Goal: Task Accomplishment & Management: Complete application form

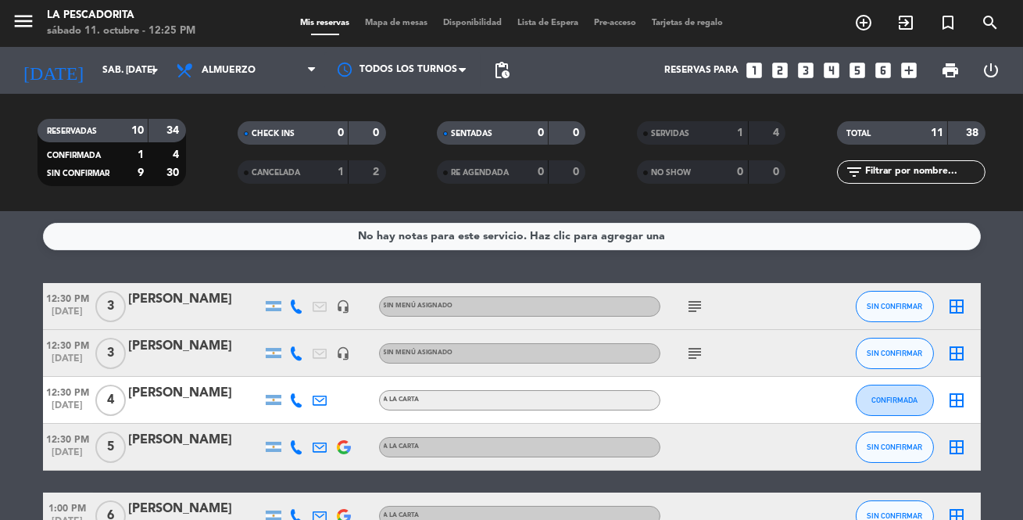
click at [525, 65] on icon "looks_3" at bounding box center [805, 70] width 20 height 20
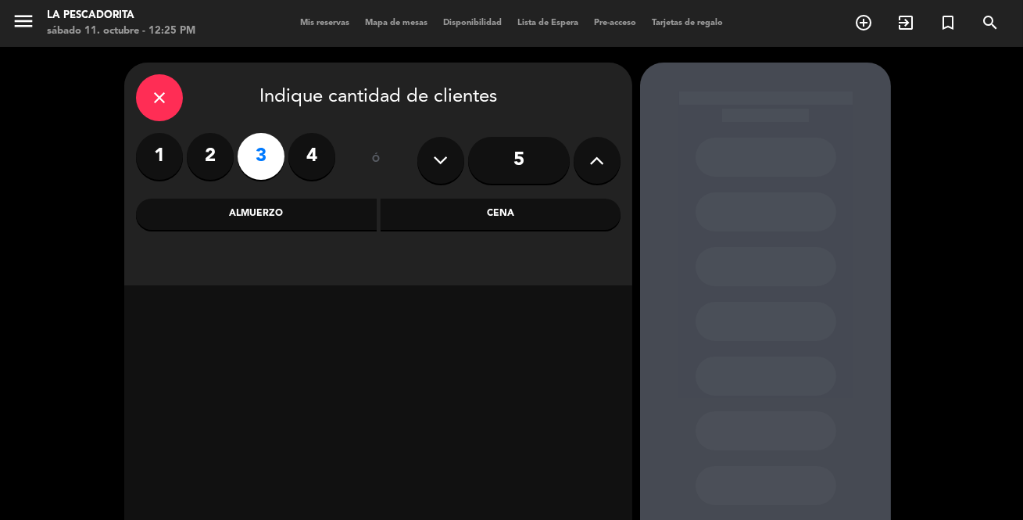
click at [508, 203] on div "Cena" at bounding box center [500, 213] width 241 height 31
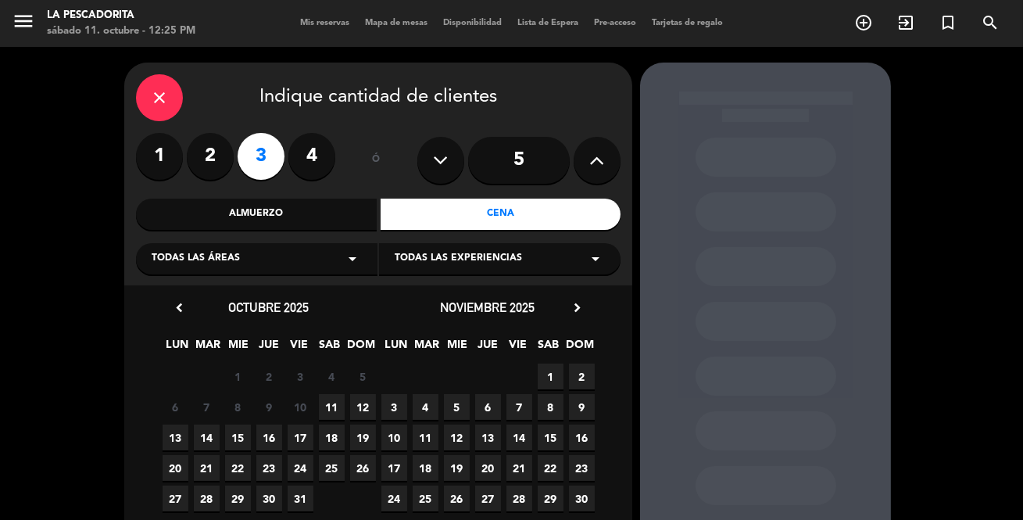
click at [365, 390] on span "19" at bounding box center [363, 437] width 26 height 26
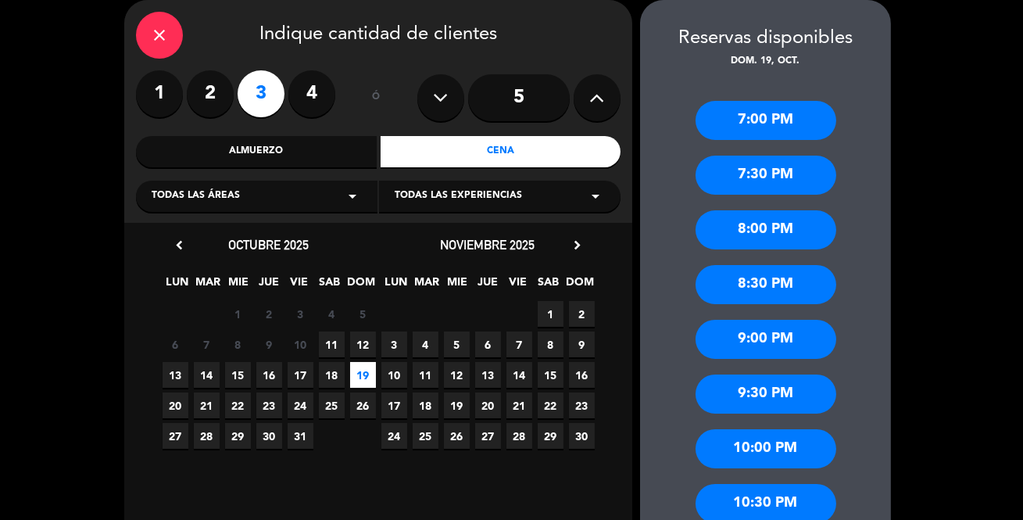
scroll to position [133, 0]
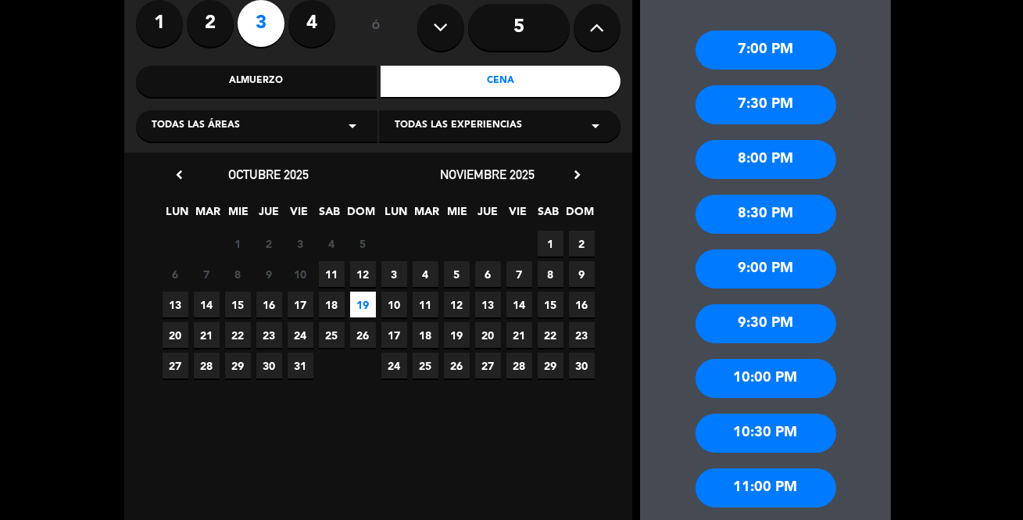
click at [525, 209] on div "8:30 PM" at bounding box center [765, 214] width 141 height 39
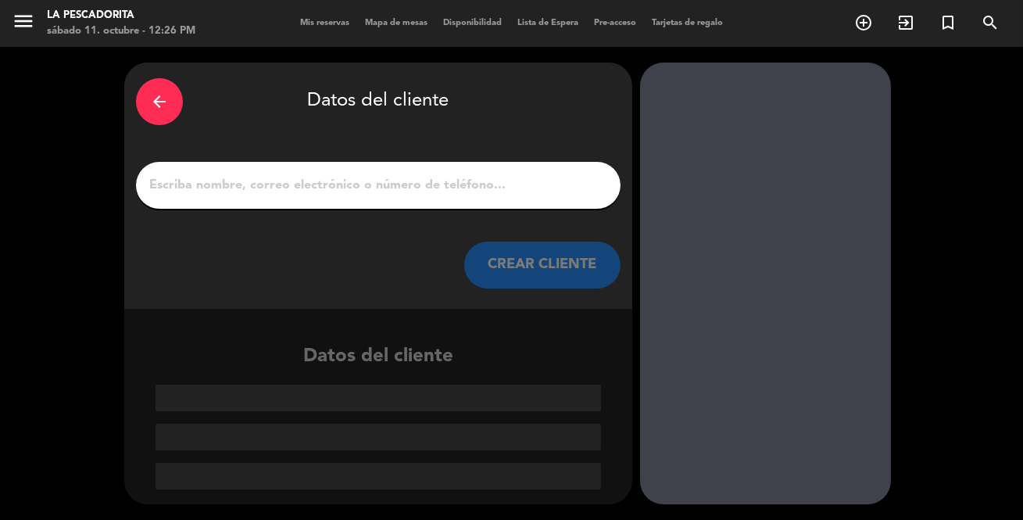
scroll to position [0, 0]
click at [399, 184] on input "1" at bounding box center [378, 185] width 461 height 22
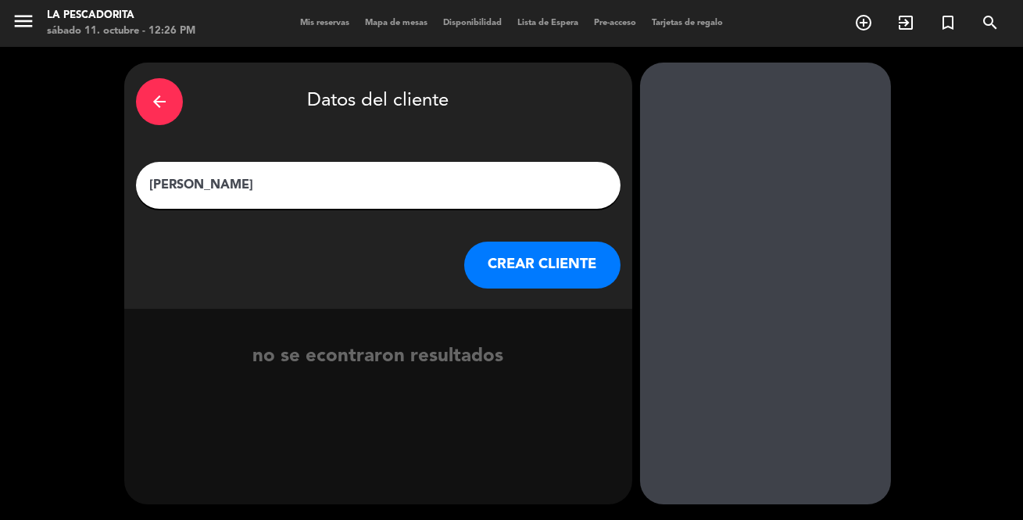
type input "TERESA DAVIS"
click at [525, 257] on button "CREAR CLIENTE" at bounding box center [542, 264] width 156 height 47
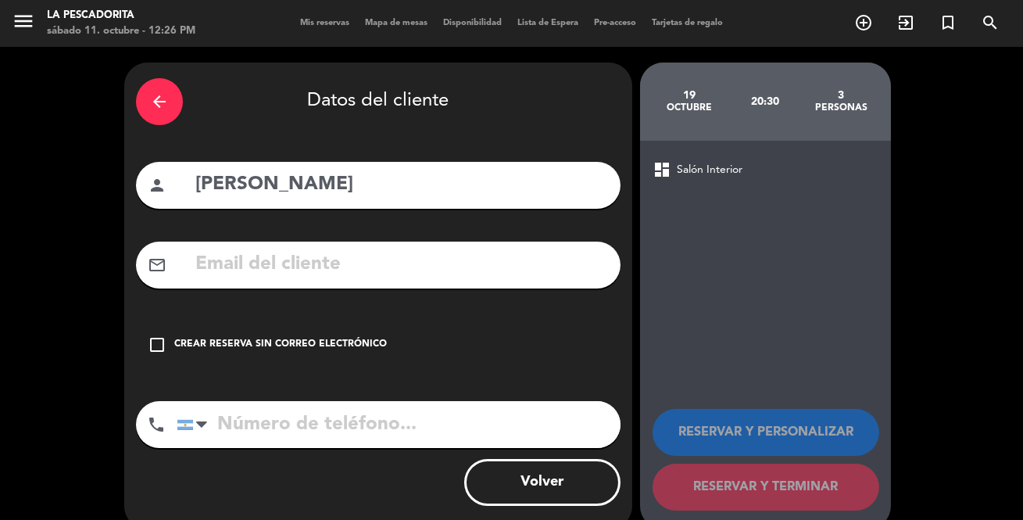
click at [161, 340] on icon "check_box_outline_blank" at bounding box center [157, 344] width 19 height 19
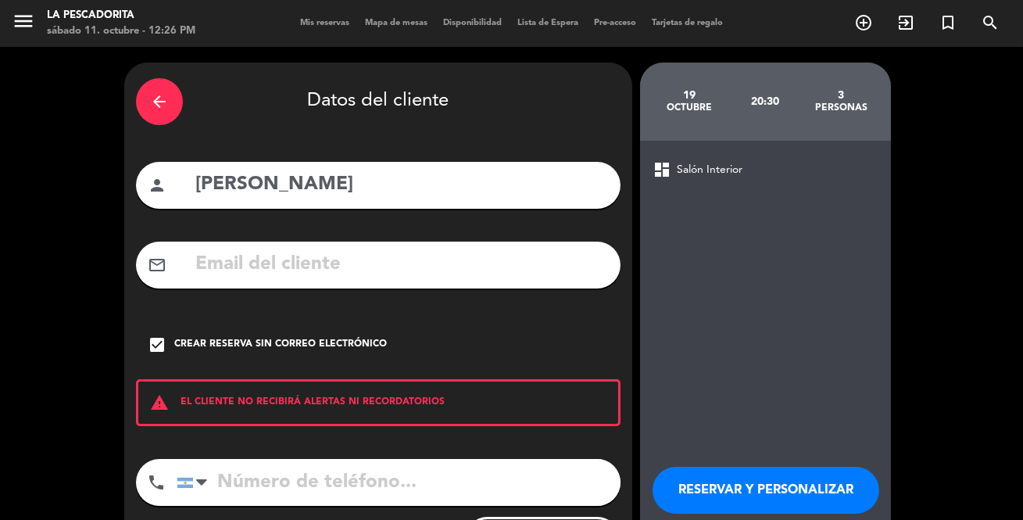
click at [302, 390] on input "tel" at bounding box center [399, 482] width 444 height 47
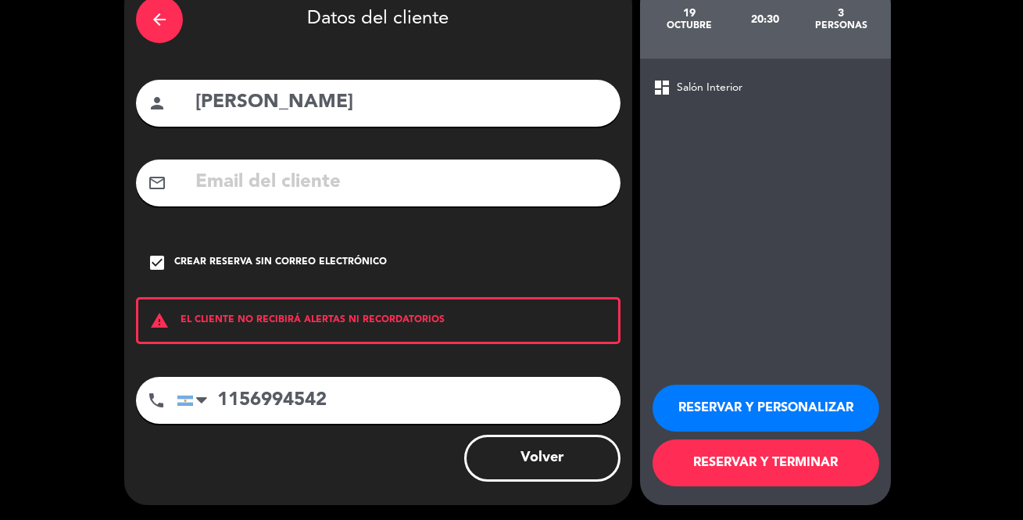
scroll to position [83, 0]
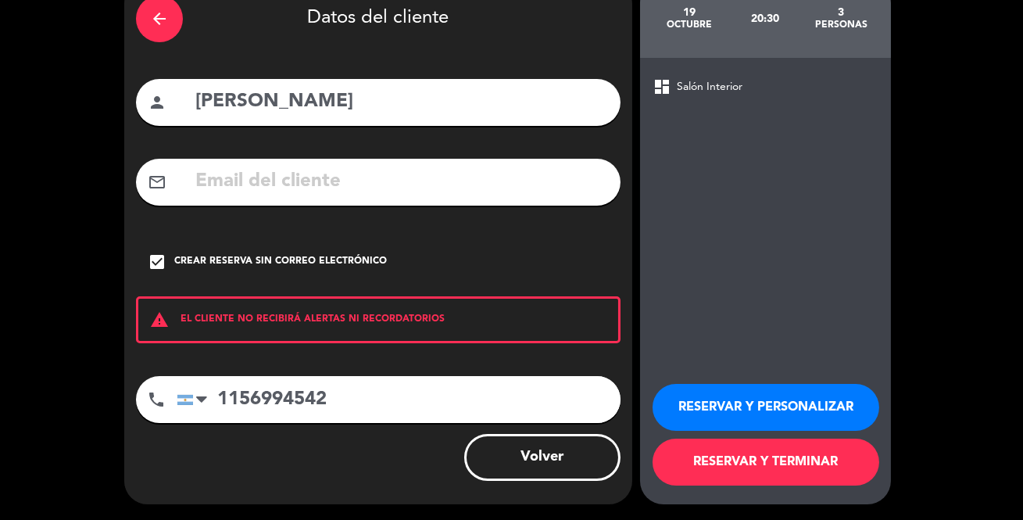
type input "1156994542"
click at [525, 390] on button "RESERVAR Y PERSONALIZAR" at bounding box center [765, 407] width 227 height 47
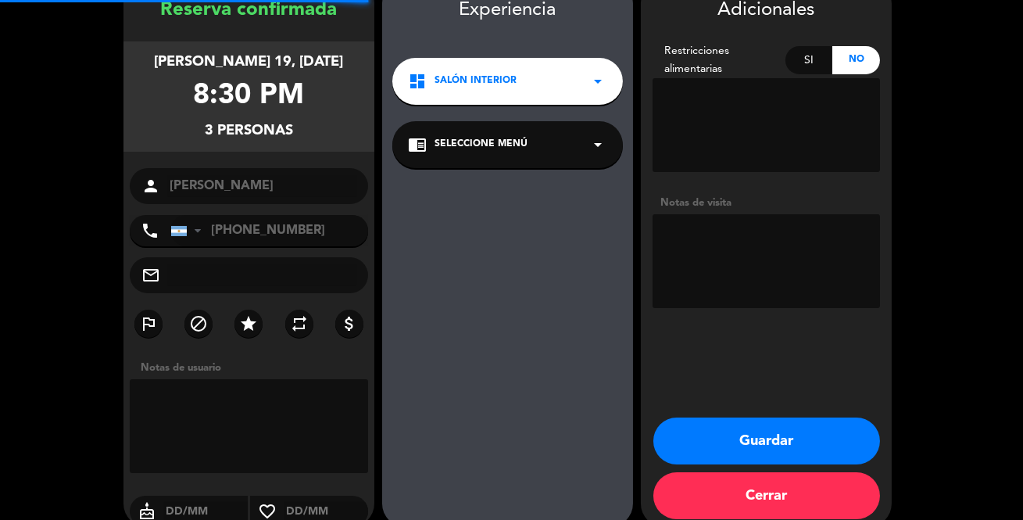
scroll to position [63, 0]
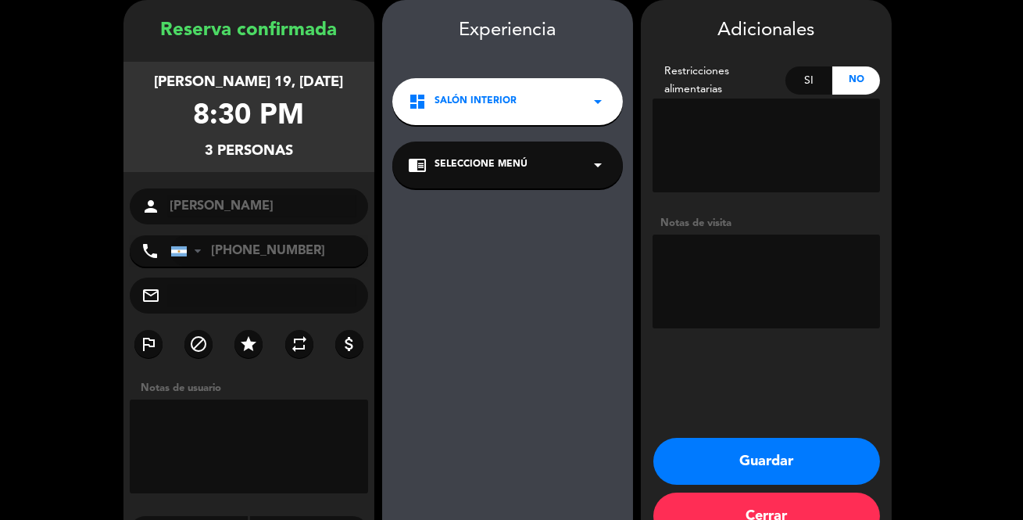
click at [525, 260] on textarea at bounding box center [765, 281] width 227 height 94
click at [525, 258] on textarea at bounding box center [765, 281] width 227 height 94
type textarea "VIENE ATRASADA. PAMELA"
click at [525, 390] on button "Guardar" at bounding box center [766, 461] width 227 height 47
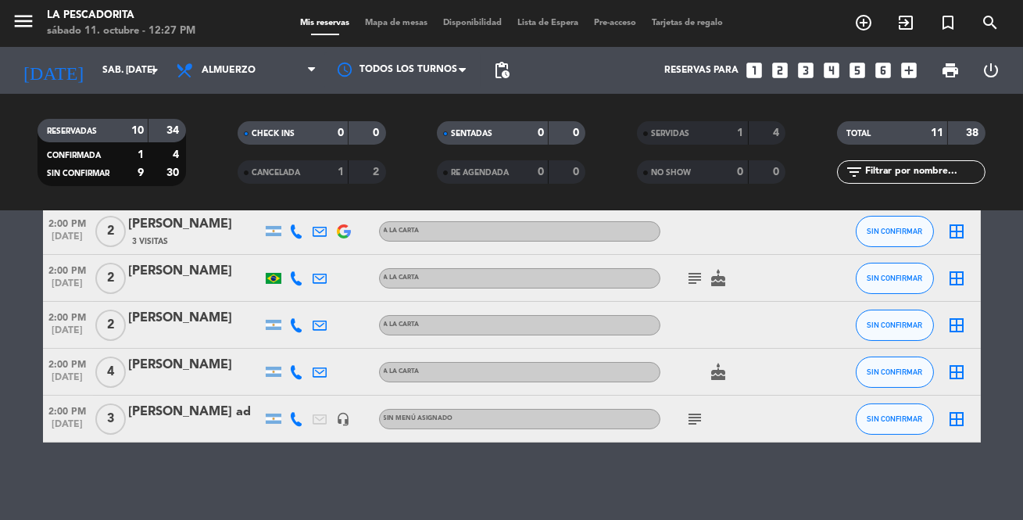
scroll to position [354, 0]
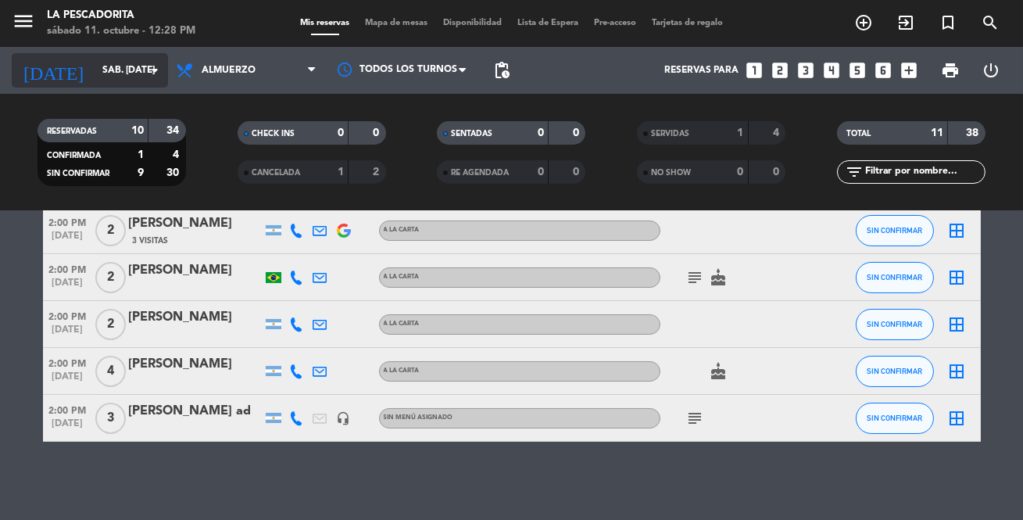
click at [146, 70] on icon "arrow_drop_down" at bounding box center [154, 70] width 19 height 19
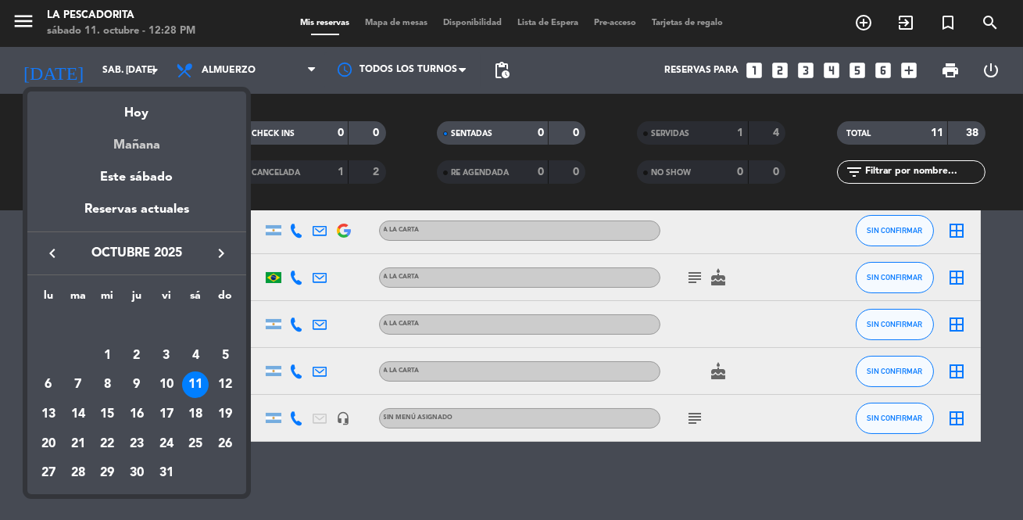
click at [144, 140] on div "Mañana" at bounding box center [136, 139] width 219 height 32
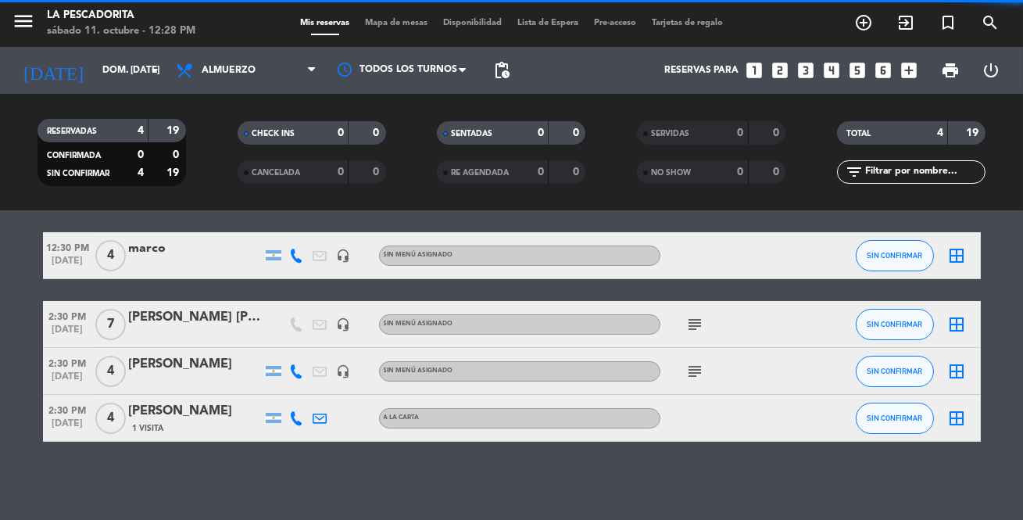
scroll to position [51, 0]
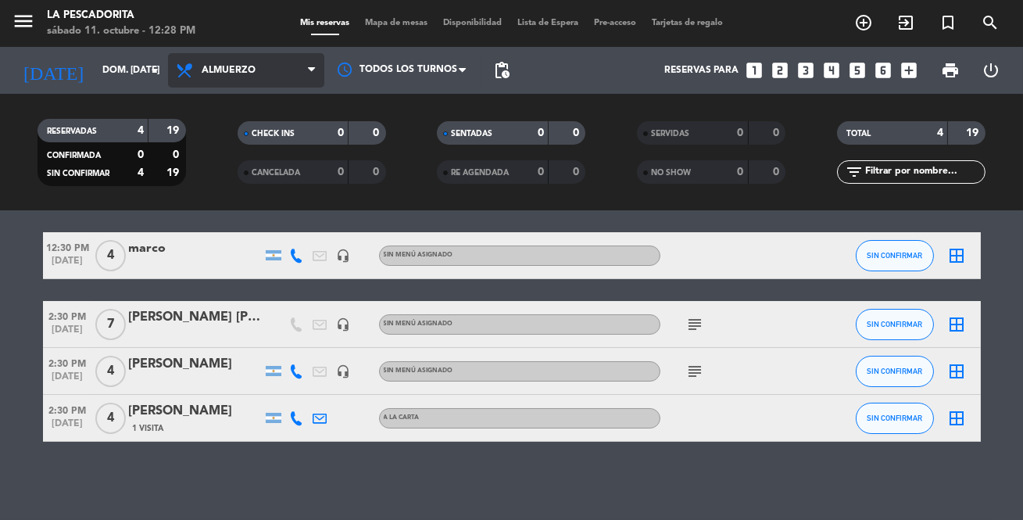
click at [318, 63] on span at bounding box center [316, 70] width 16 height 15
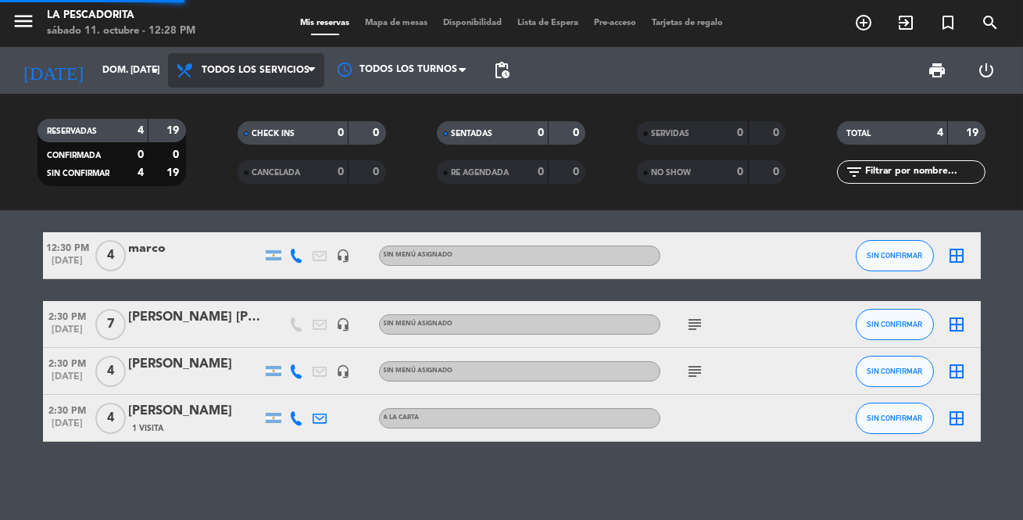
click at [276, 101] on div "menu La Pescadorita sábado 11. octubre - 12:28 PM Mis reservas Mapa de mesas Di…" at bounding box center [511, 105] width 1023 height 211
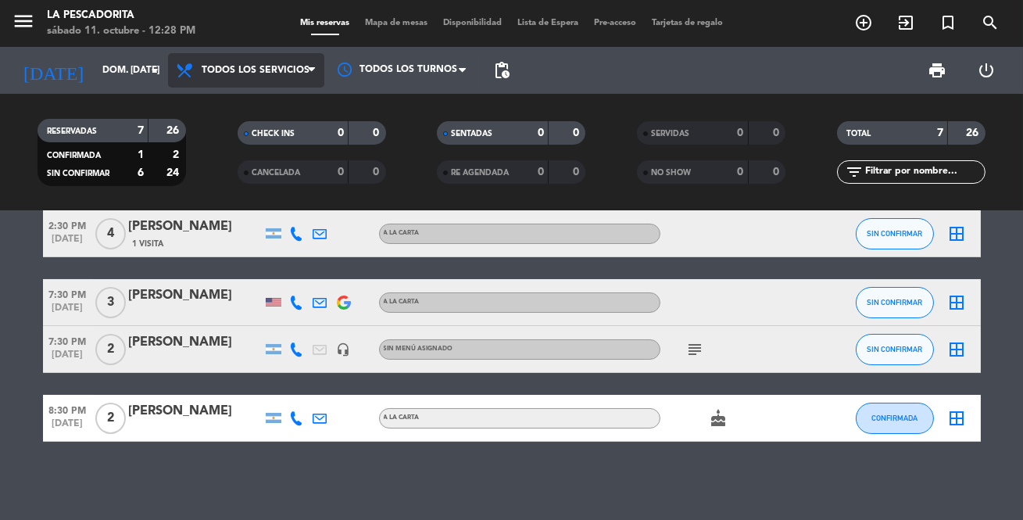
click at [284, 70] on span "Todos los servicios" at bounding box center [256, 70] width 108 height 11
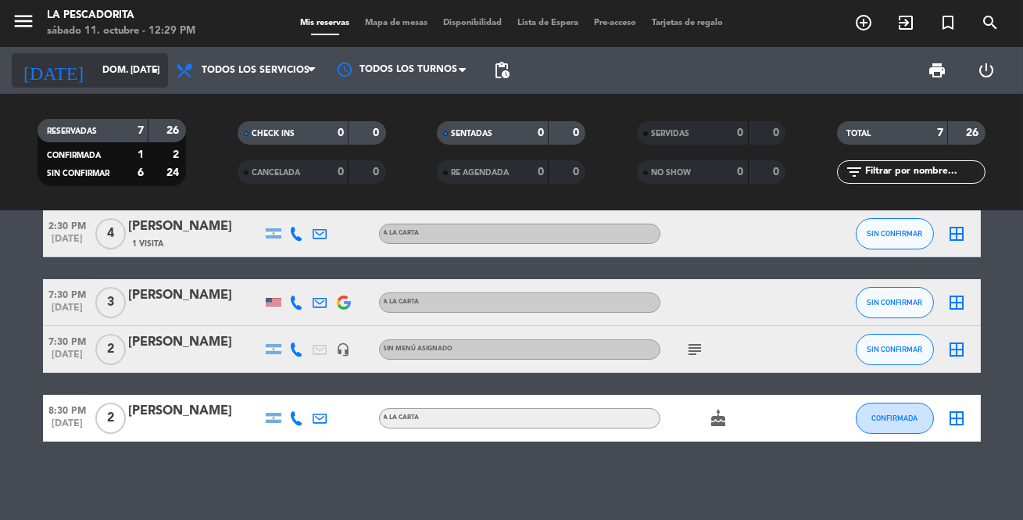
click at [149, 67] on icon "arrow_drop_down" at bounding box center [154, 70] width 19 height 19
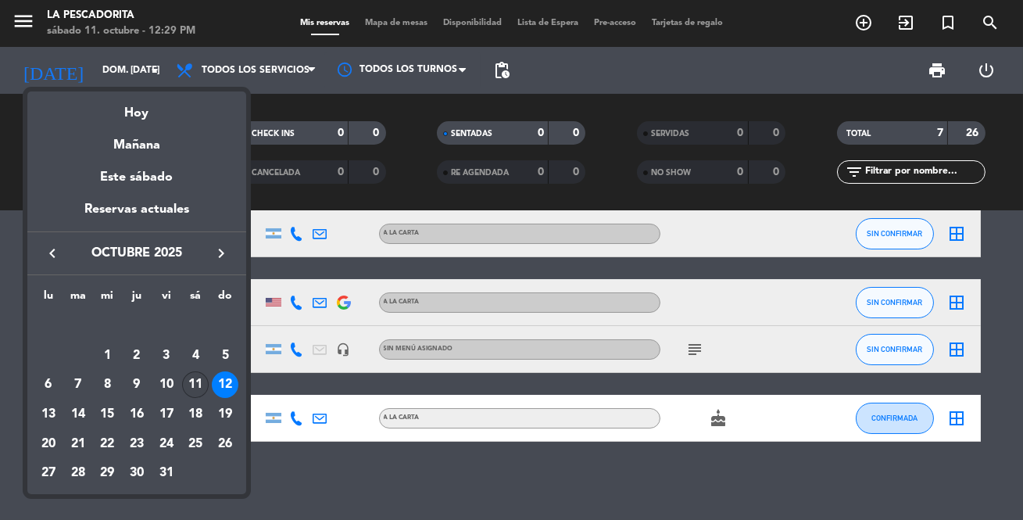
click at [190, 383] on div "11" at bounding box center [195, 384] width 27 height 27
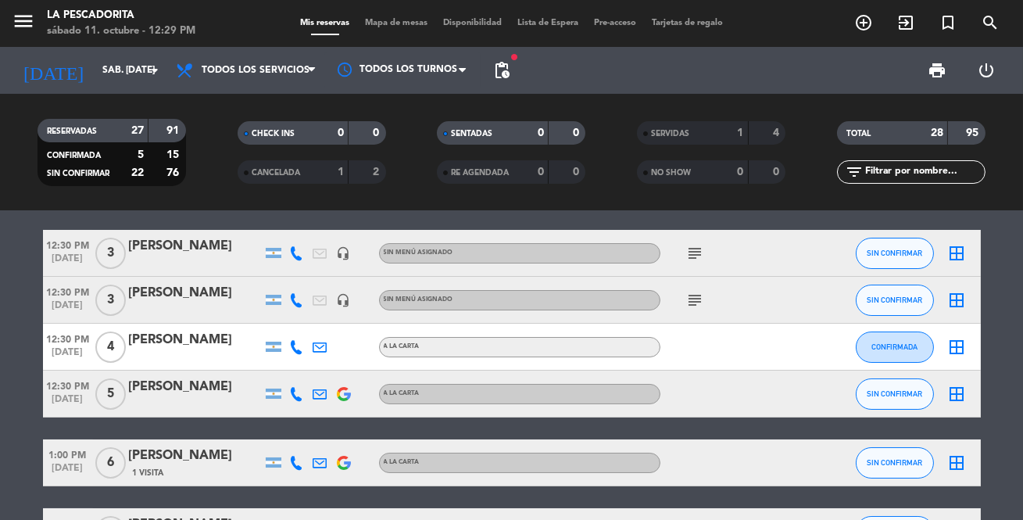
scroll to position [0, 0]
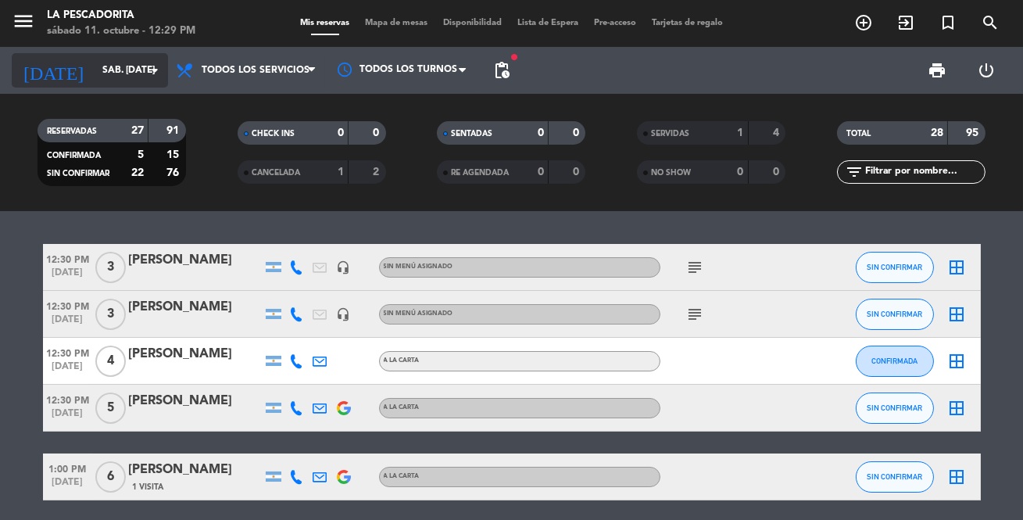
click at [154, 65] on icon "arrow_drop_down" at bounding box center [154, 70] width 19 height 19
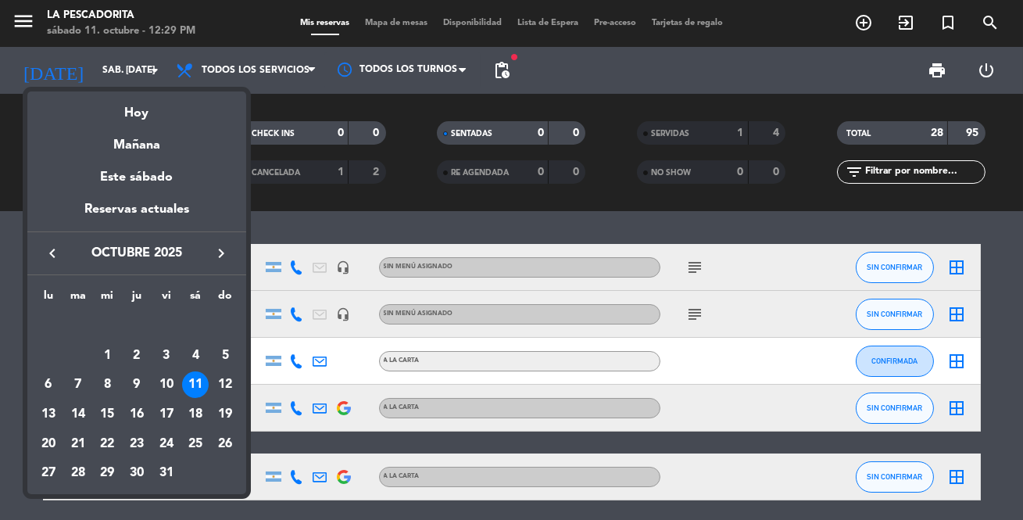
click at [223, 248] on icon "keyboard_arrow_right" at bounding box center [221, 253] width 19 height 19
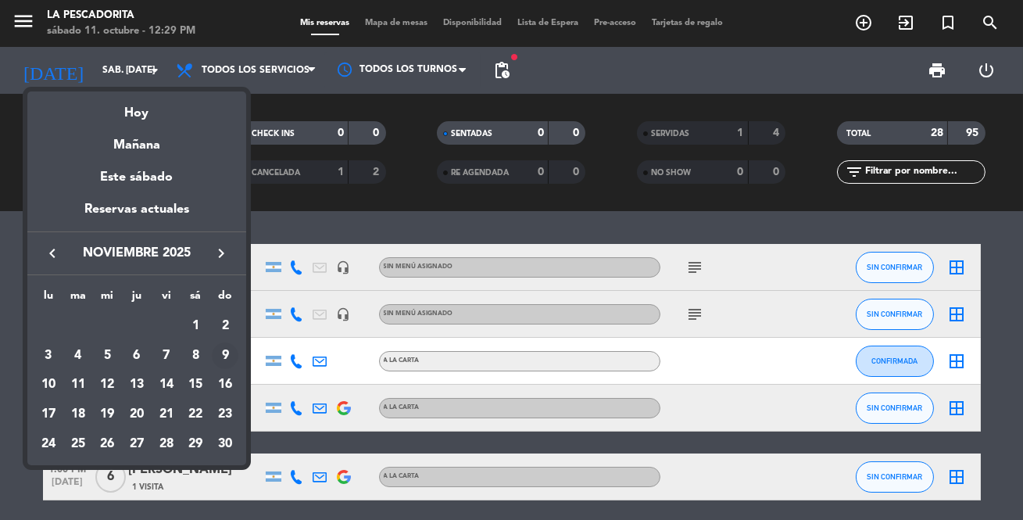
click at [221, 348] on div "9" at bounding box center [225, 355] width 27 height 27
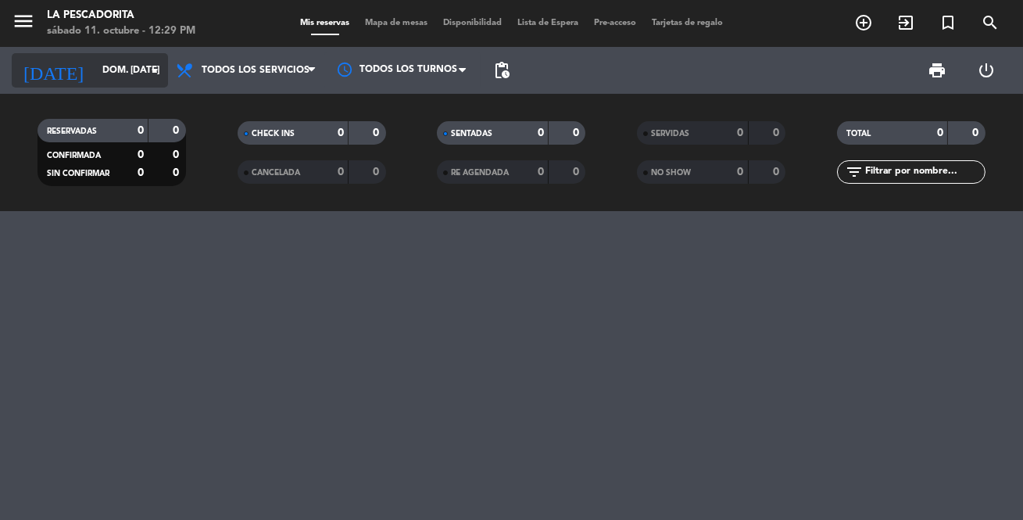
click at [152, 69] on icon "arrow_drop_down" at bounding box center [154, 70] width 19 height 19
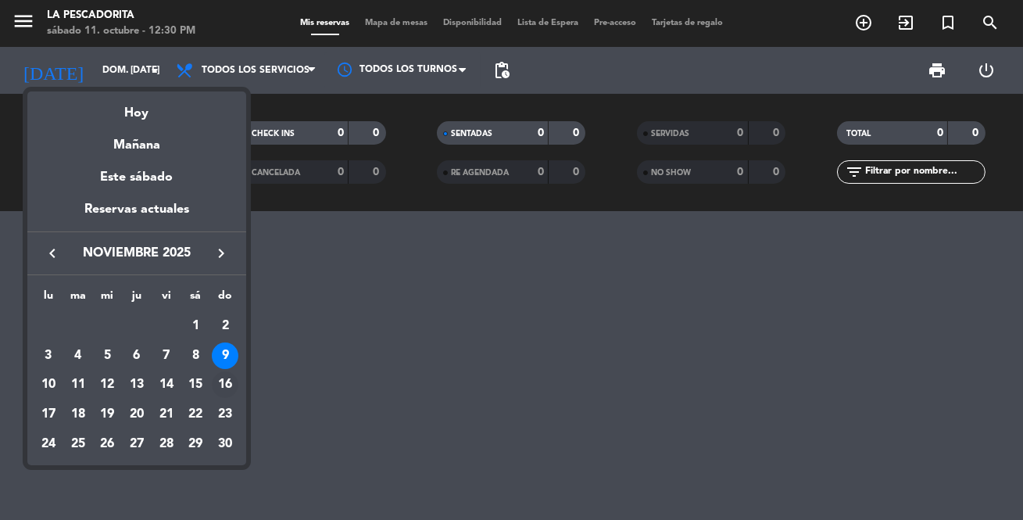
click at [227, 380] on div "16" at bounding box center [225, 384] width 27 height 27
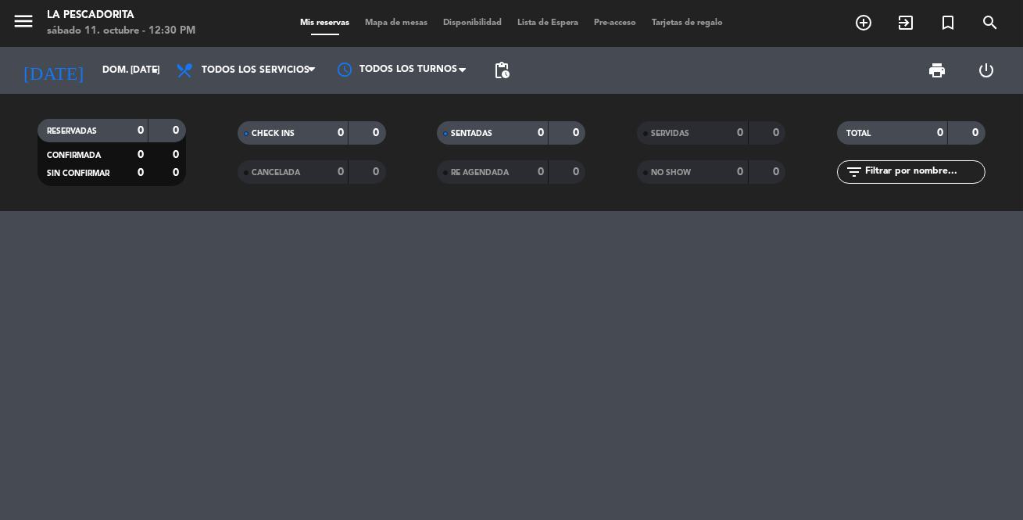
type input "dom. 16 nov."
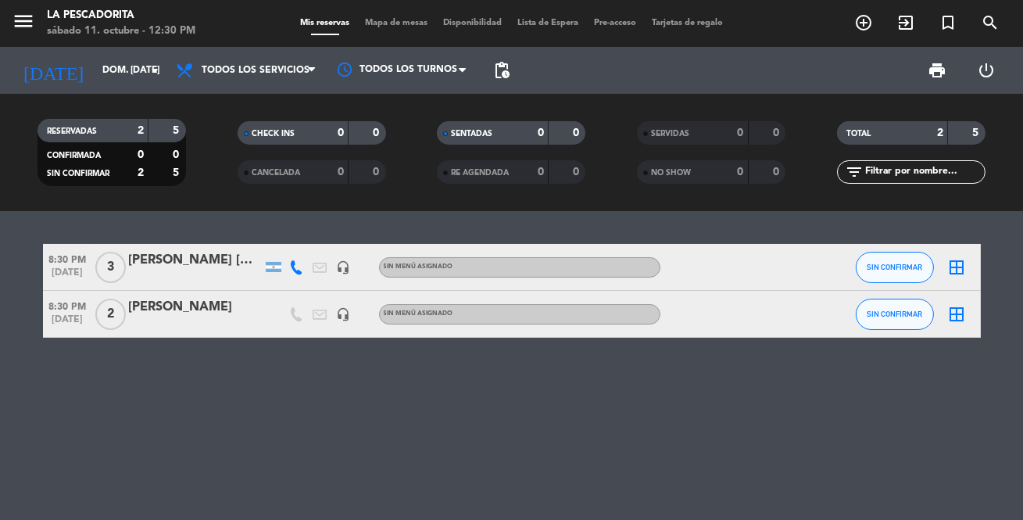
click at [200, 318] on div at bounding box center [195, 324] width 133 height 13
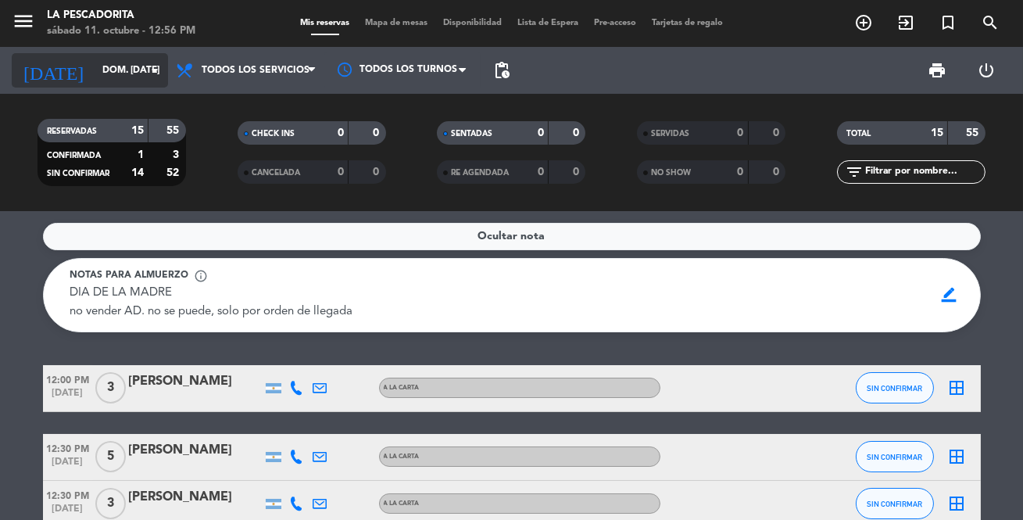
click at [152, 70] on icon "arrow_drop_down" at bounding box center [154, 70] width 19 height 19
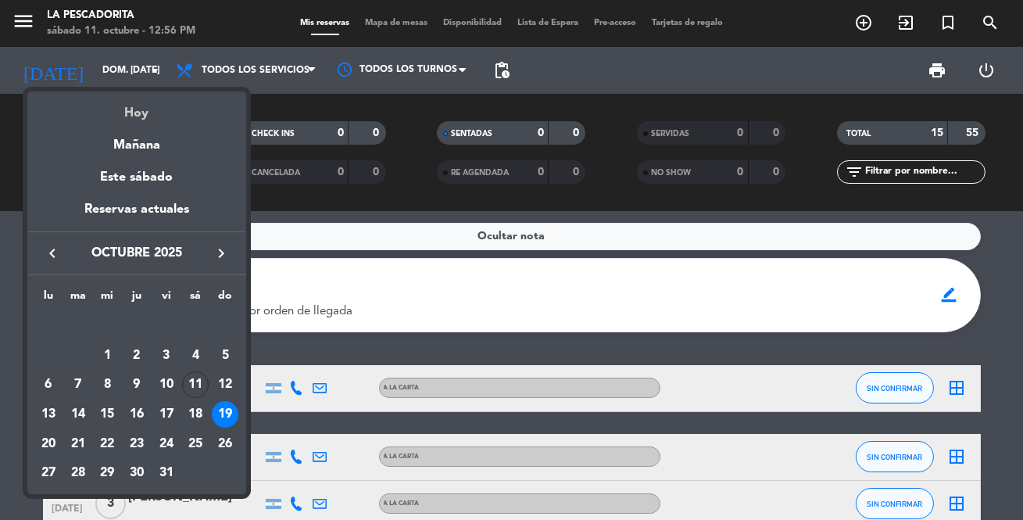
click at [143, 116] on div "Hoy" at bounding box center [136, 107] width 219 height 32
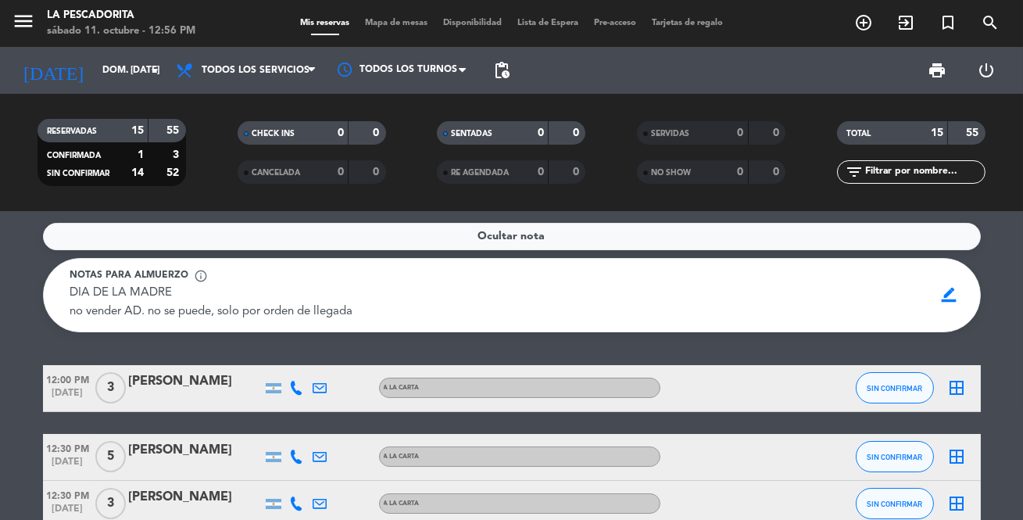
type input "sáb. [DATE]"
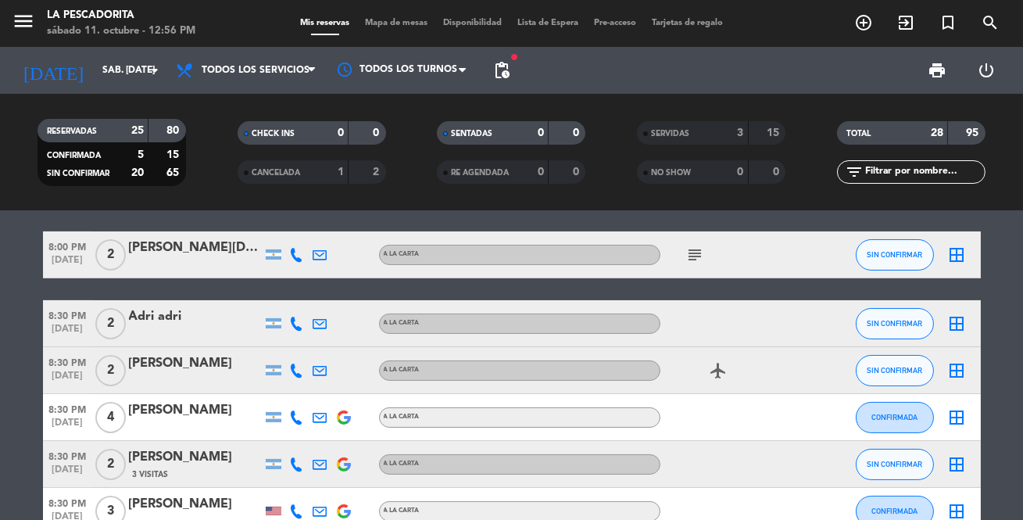
scroll to position [568, 0]
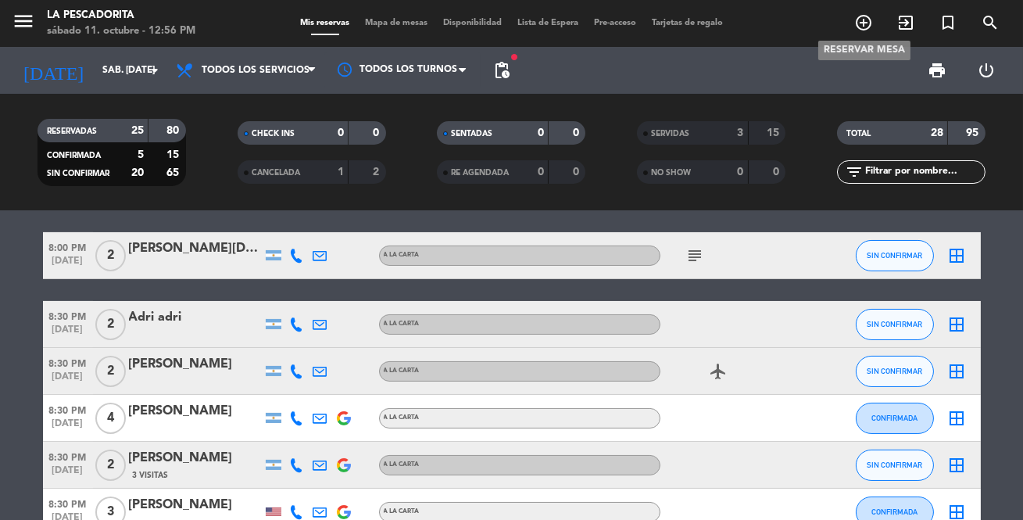
click at [862, 23] on icon "add_circle_outline" at bounding box center [863, 22] width 19 height 19
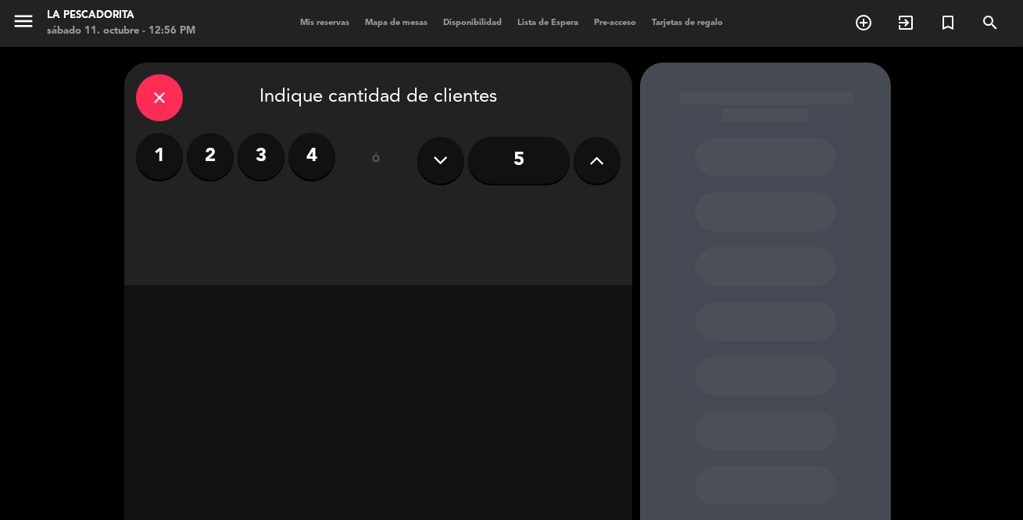
click at [313, 159] on label "4" at bounding box center [311, 156] width 47 height 47
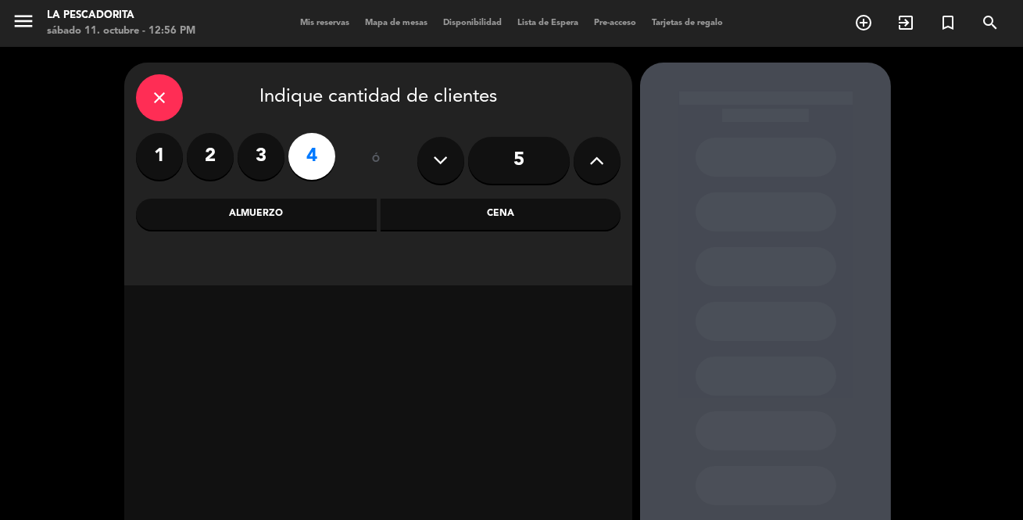
click at [479, 202] on div "Cena" at bounding box center [500, 213] width 241 height 31
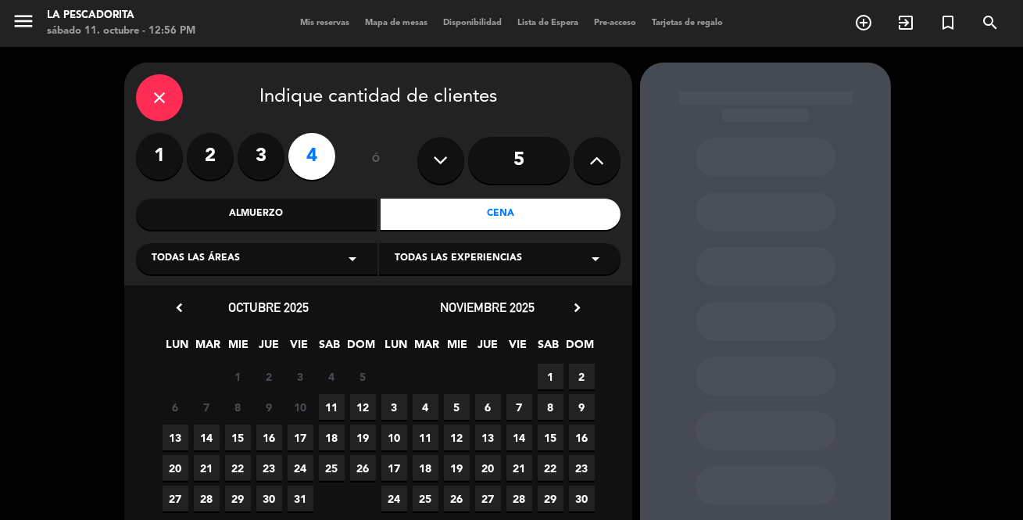
click at [331, 402] on span "11" at bounding box center [332, 407] width 26 height 26
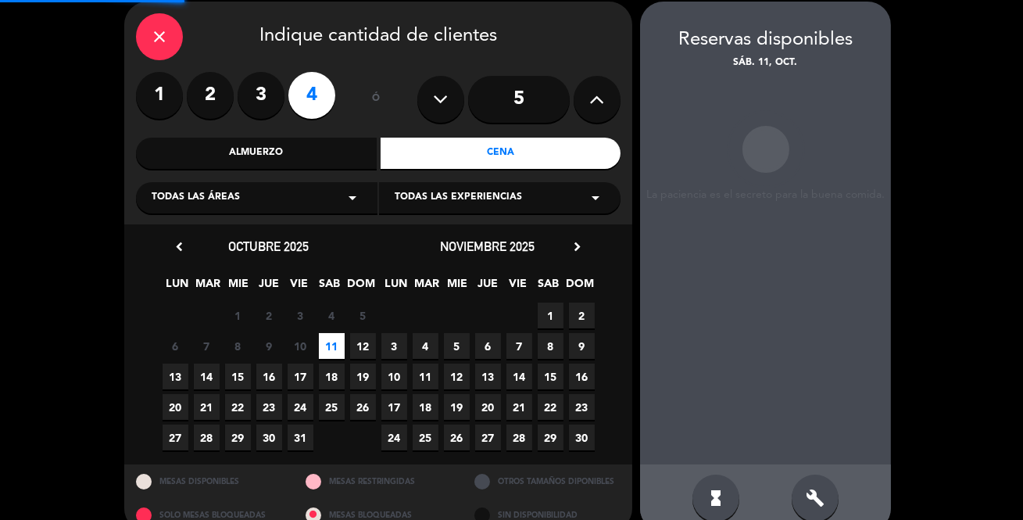
scroll to position [63, 0]
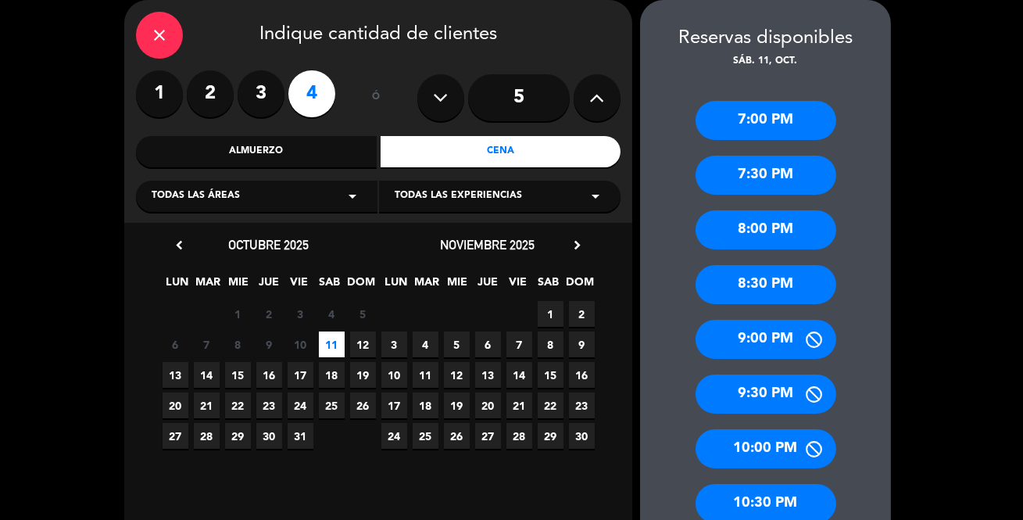
click at [768, 271] on div "8:30 PM" at bounding box center [765, 284] width 141 height 39
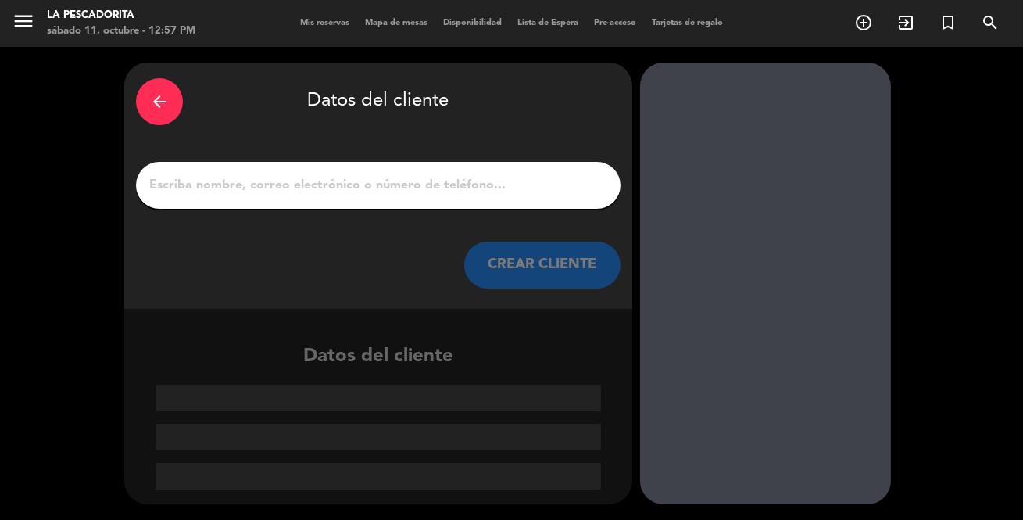
scroll to position [0, 0]
click at [380, 187] on input "1" at bounding box center [378, 185] width 461 height 22
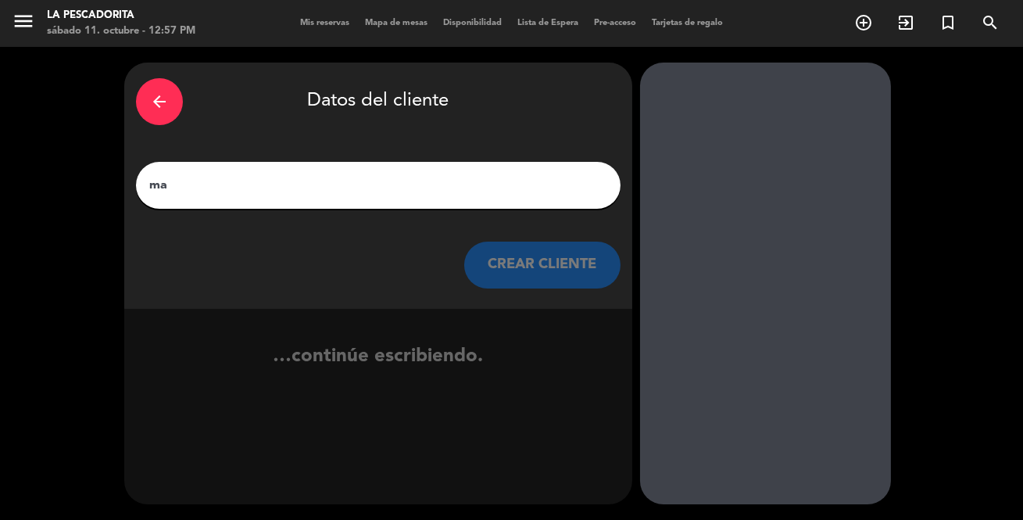
type input "m"
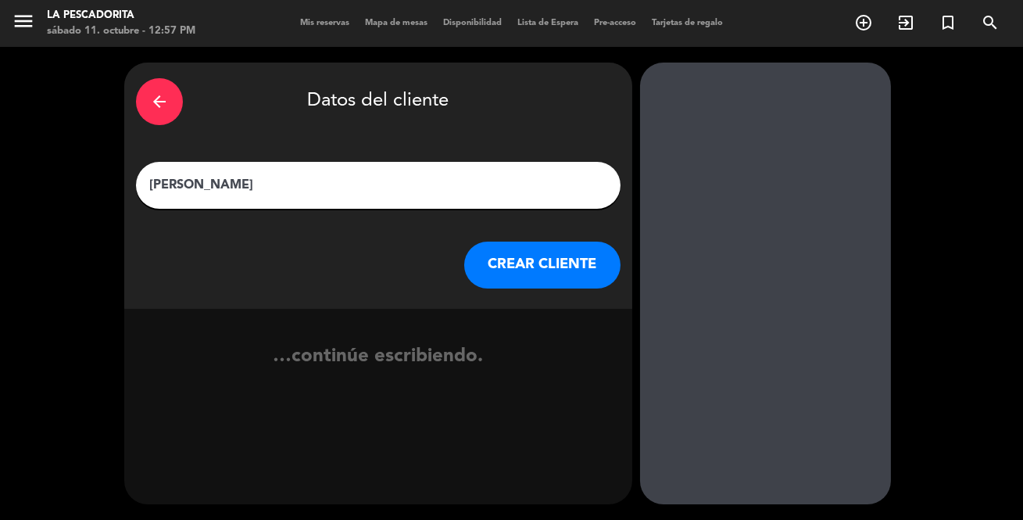
type input "MARITA DÍAZ SCIOLI"
click at [522, 258] on button "CREAR CLIENTE" at bounding box center [542, 264] width 156 height 47
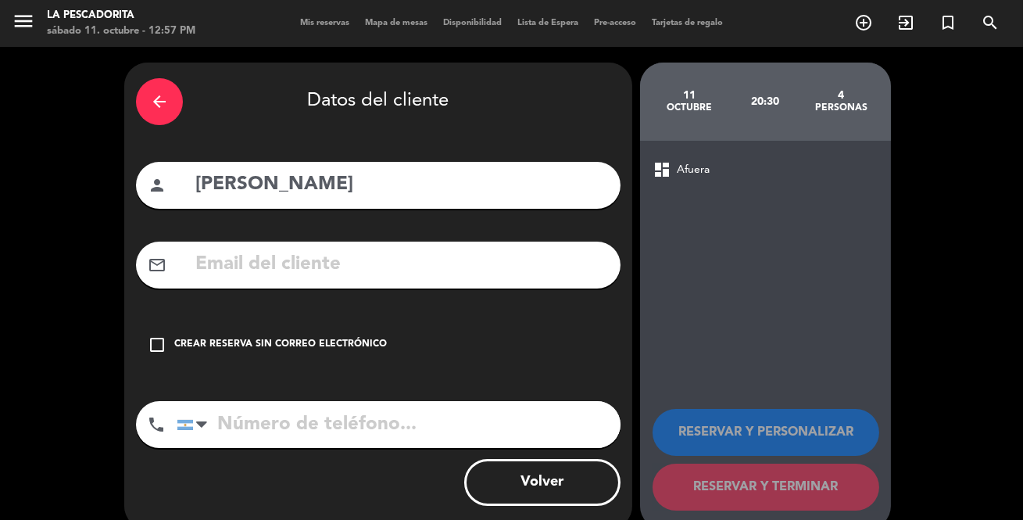
click at [159, 337] on icon "check_box_outline_blank" at bounding box center [157, 344] width 19 height 19
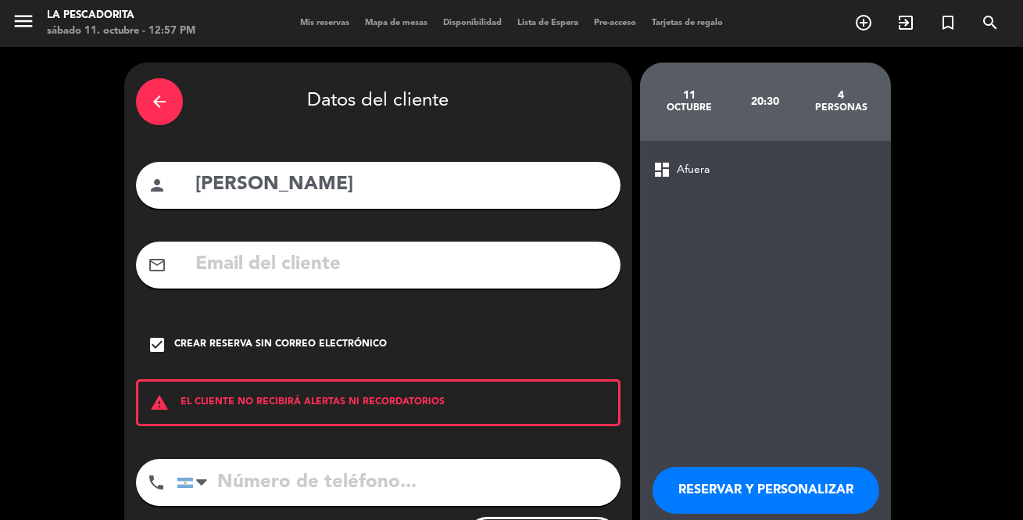
click at [248, 482] on input "tel" at bounding box center [399, 482] width 444 height 47
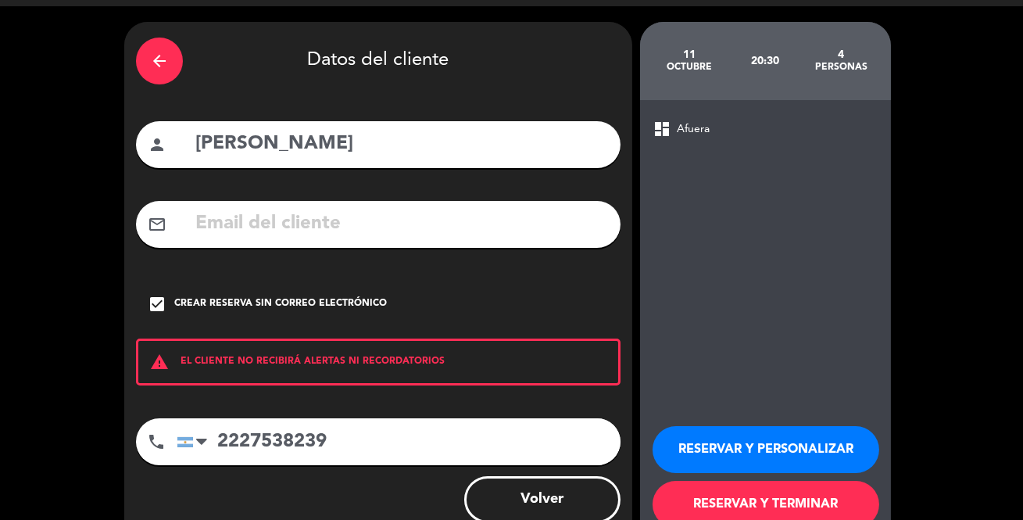
scroll to position [83, 0]
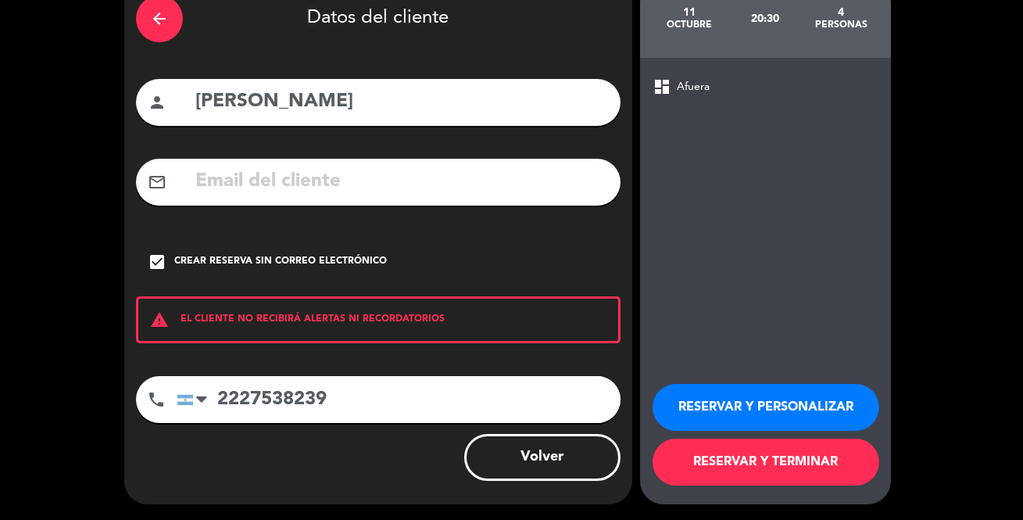
type input "2227538239"
click at [705, 400] on button "RESERVAR Y PERSONALIZAR" at bounding box center [765, 407] width 227 height 47
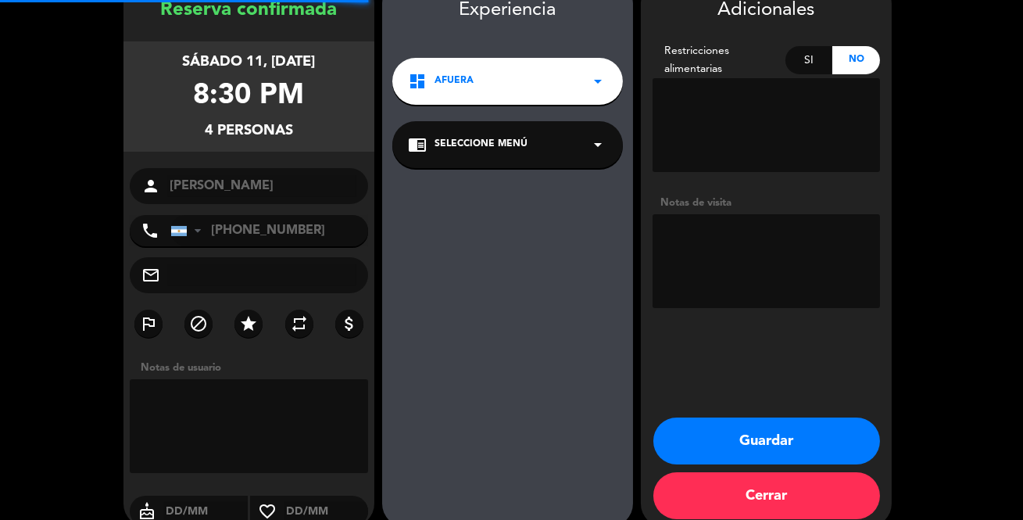
scroll to position [63, 0]
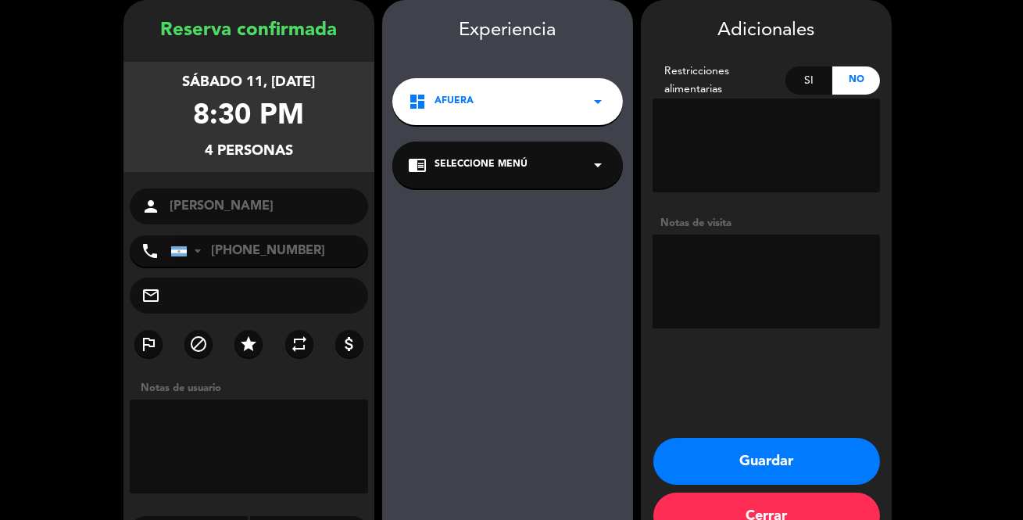
click at [748, 269] on textarea at bounding box center [765, 281] width 227 height 94
click at [773, 459] on button "Guardar" at bounding box center [766, 461] width 227 height 47
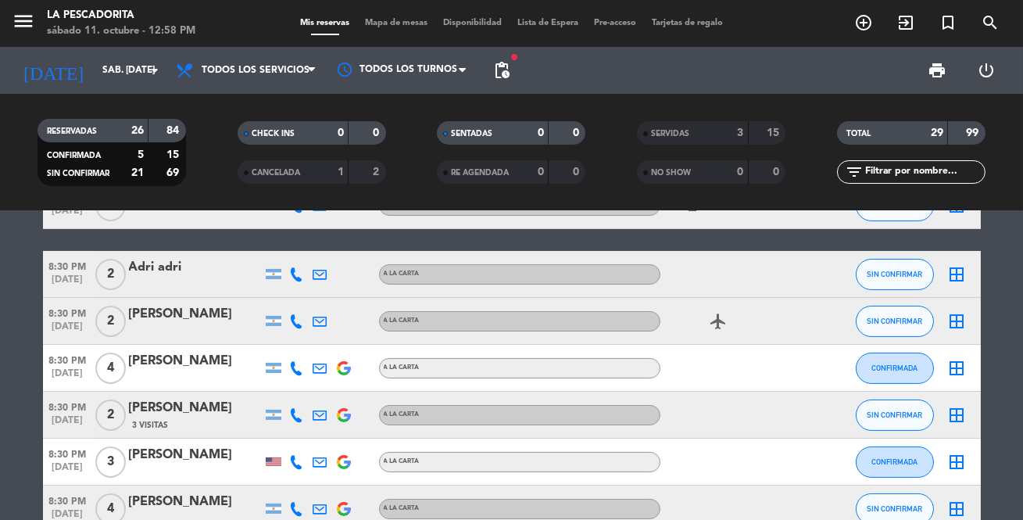
scroll to position [606, 0]
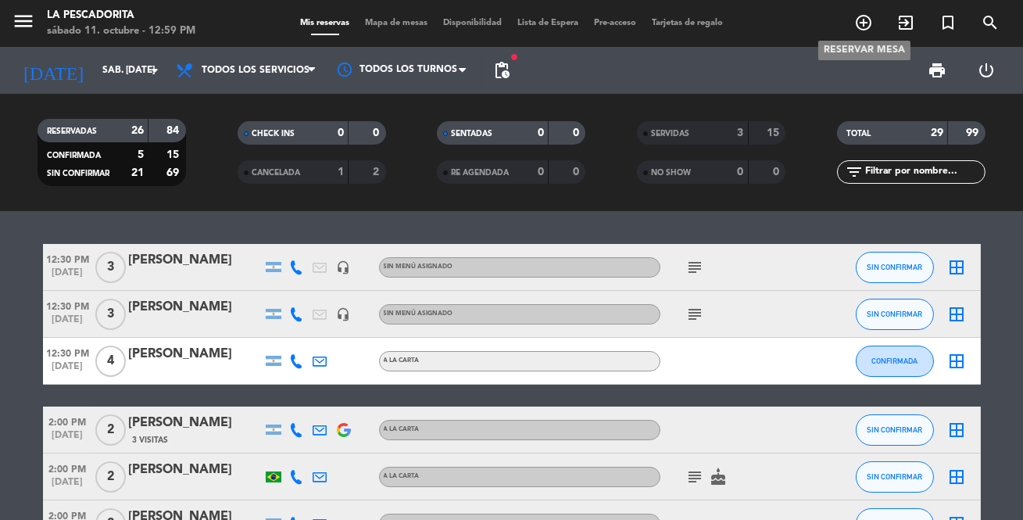
click at [861, 23] on icon "add_circle_outline" at bounding box center [863, 22] width 19 height 19
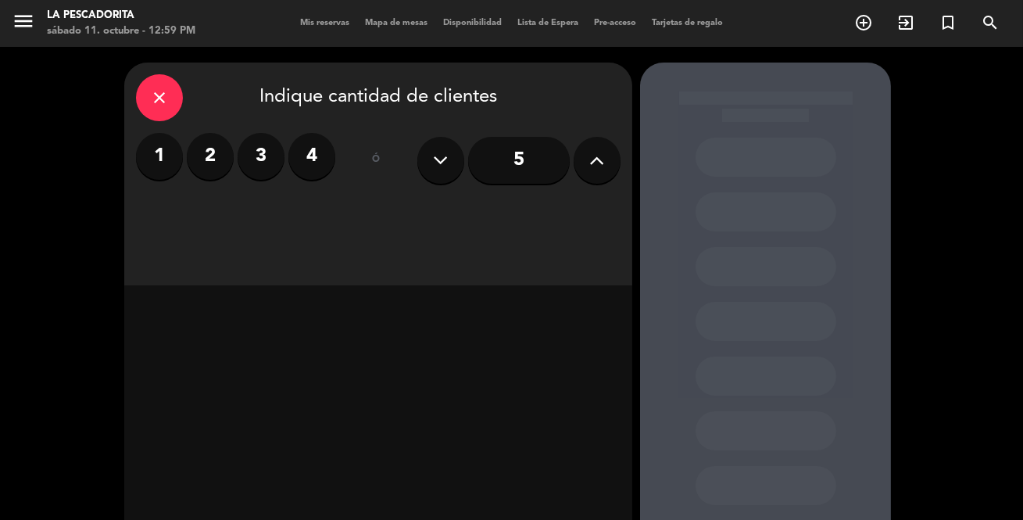
click at [212, 159] on label "2" at bounding box center [210, 156] width 47 height 47
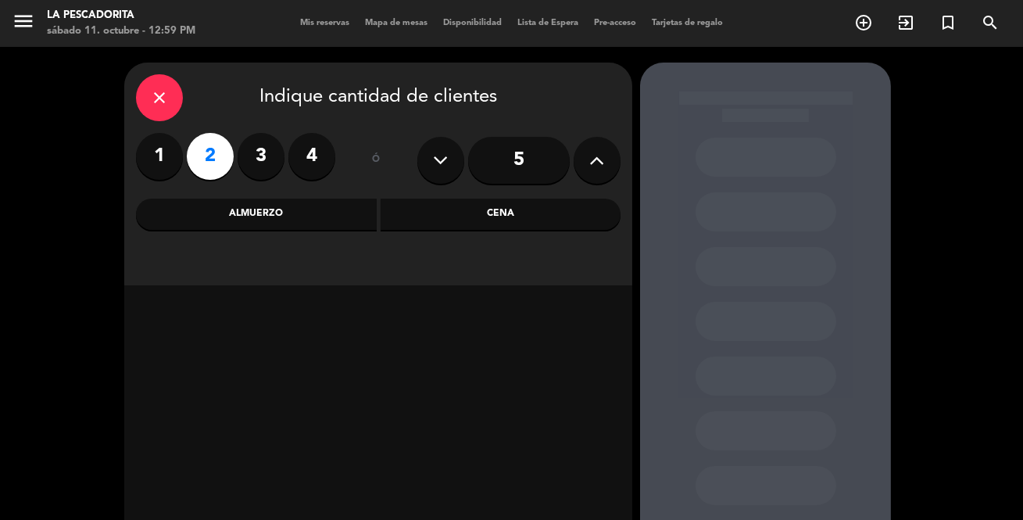
click at [313, 209] on div "Almuerzo" at bounding box center [256, 213] width 241 height 31
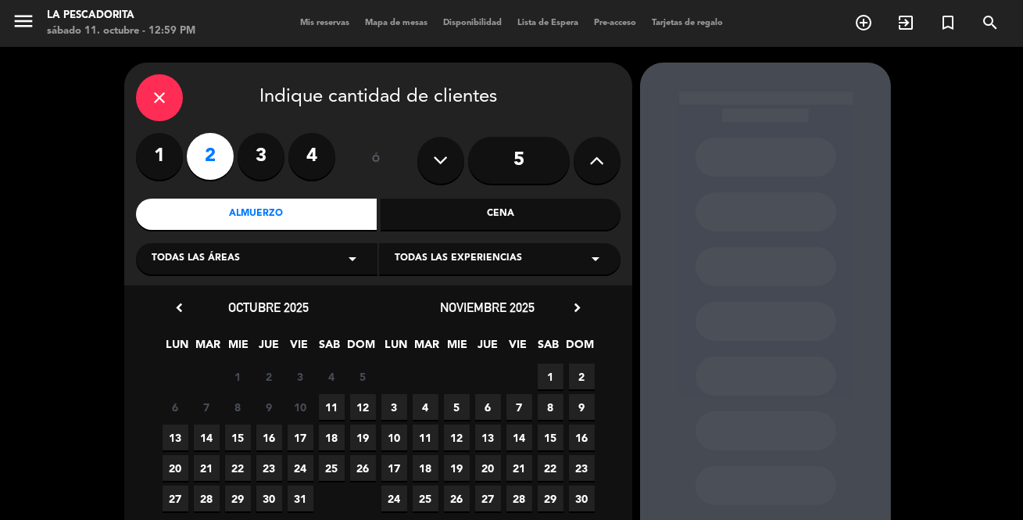
click at [332, 406] on span "11" at bounding box center [332, 407] width 26 height 26
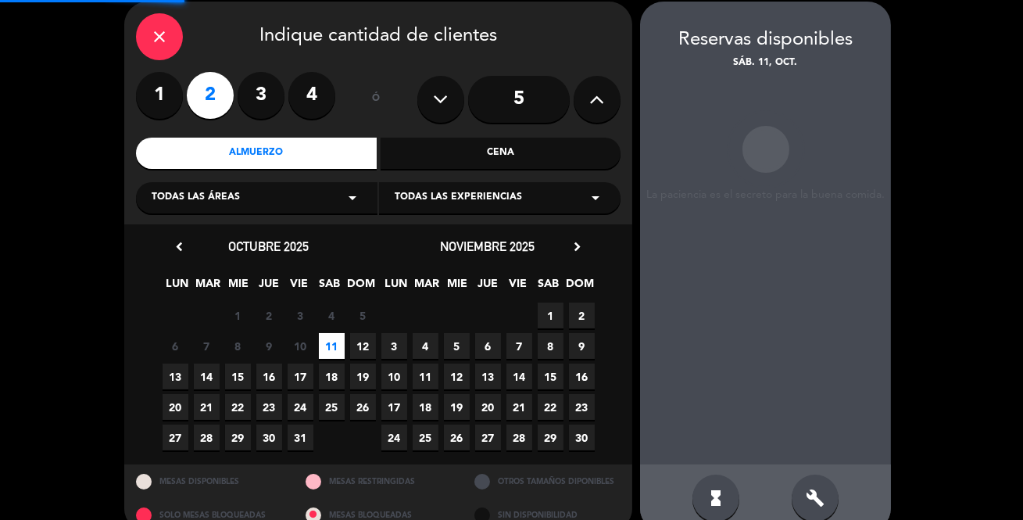
scroll to position [63, 0]
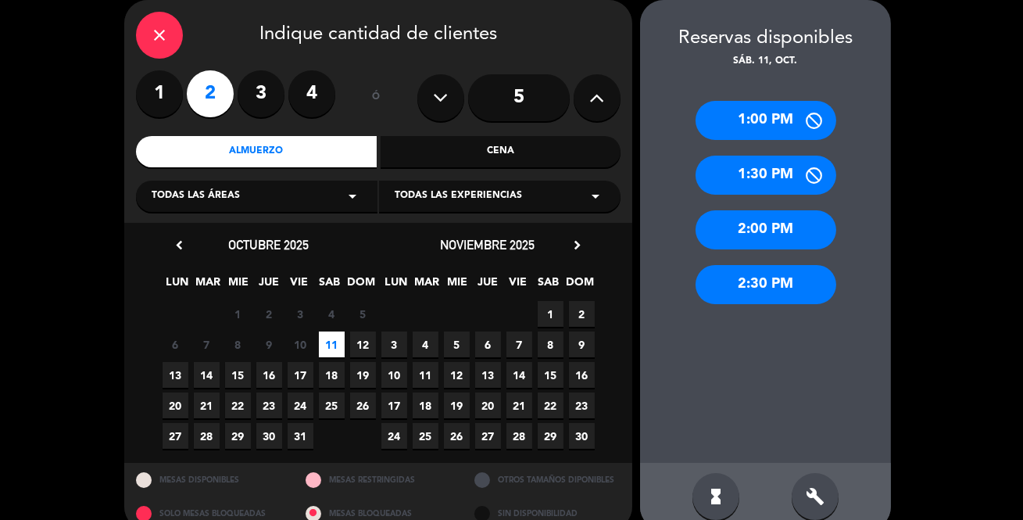
click at [777, 170] on div "1:30 PM" at bounding box center [765, 174] width 141 height 39
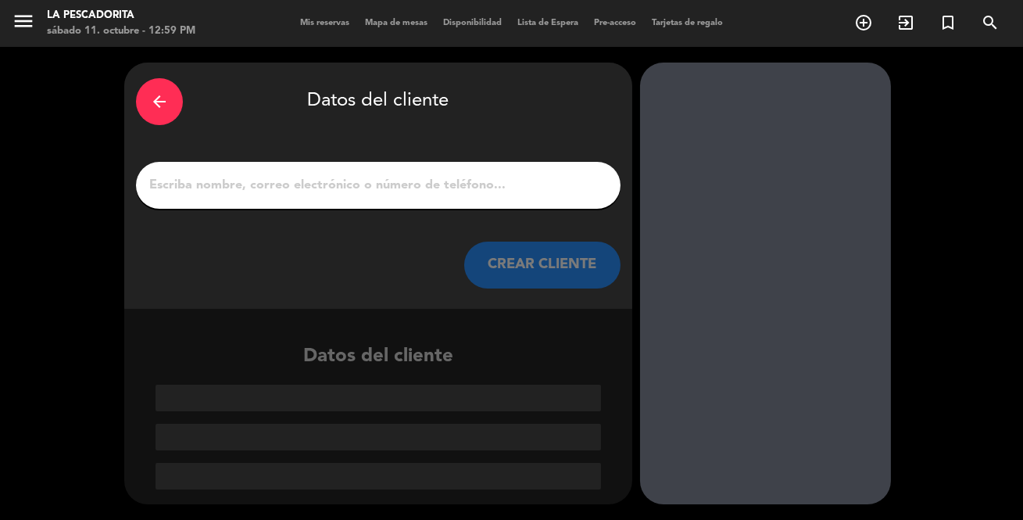
scroll to position [0, 0]
click at [353, 196] on div at bounding box center [378, 185] width 484 height 47
click at [359, 189] on input "1" at bounding box center [378, 185] width 461 height 22
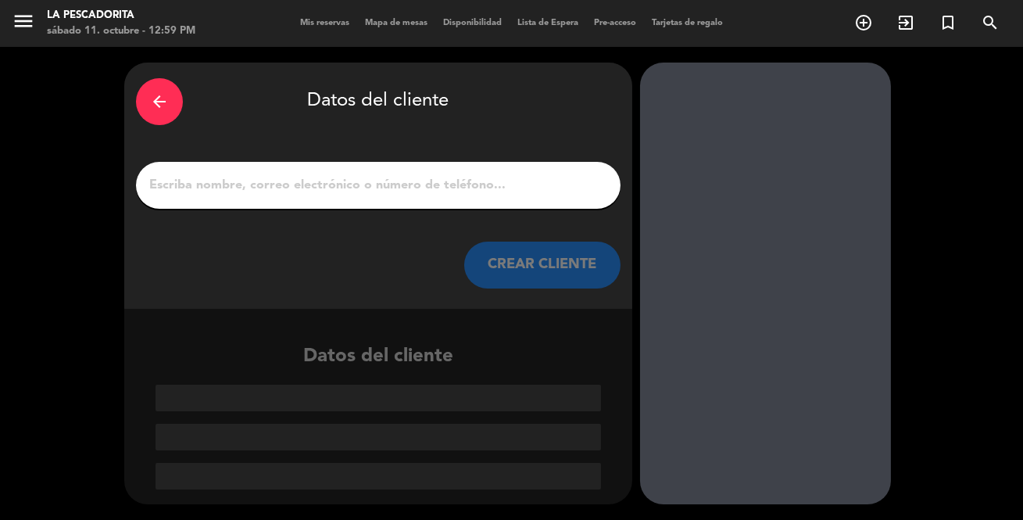
click at [359, 189] on input "1" at bounding box center [378, 185] width 461 height 22
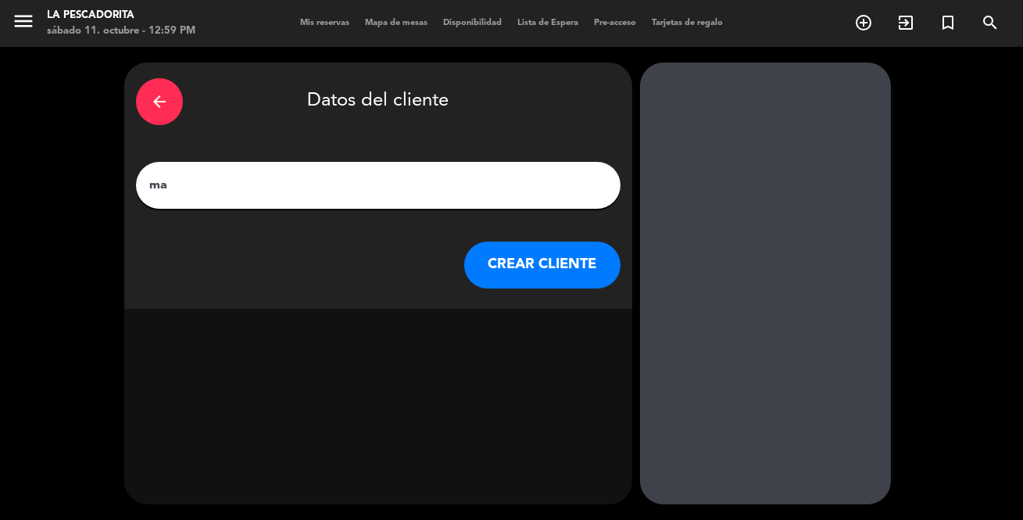
type input "m"
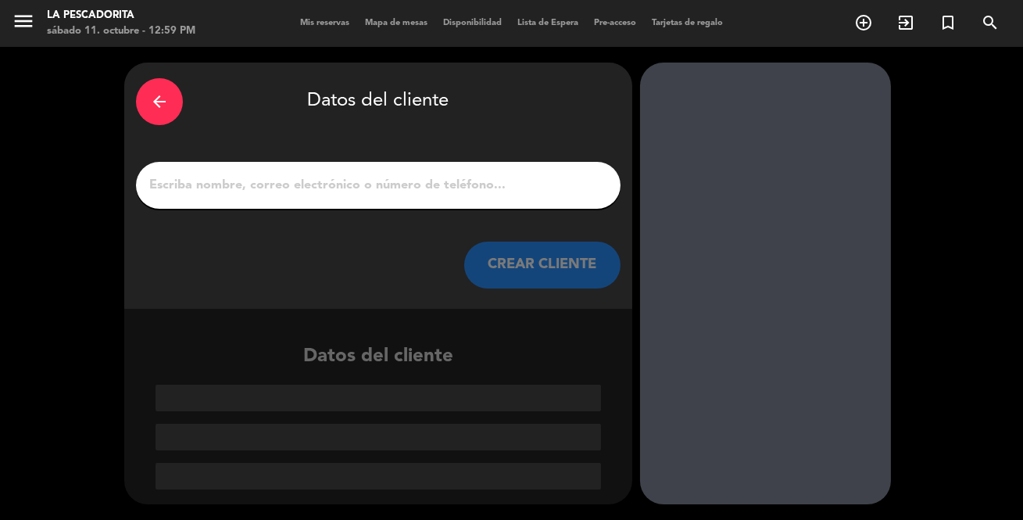
type input ","
type input "N"
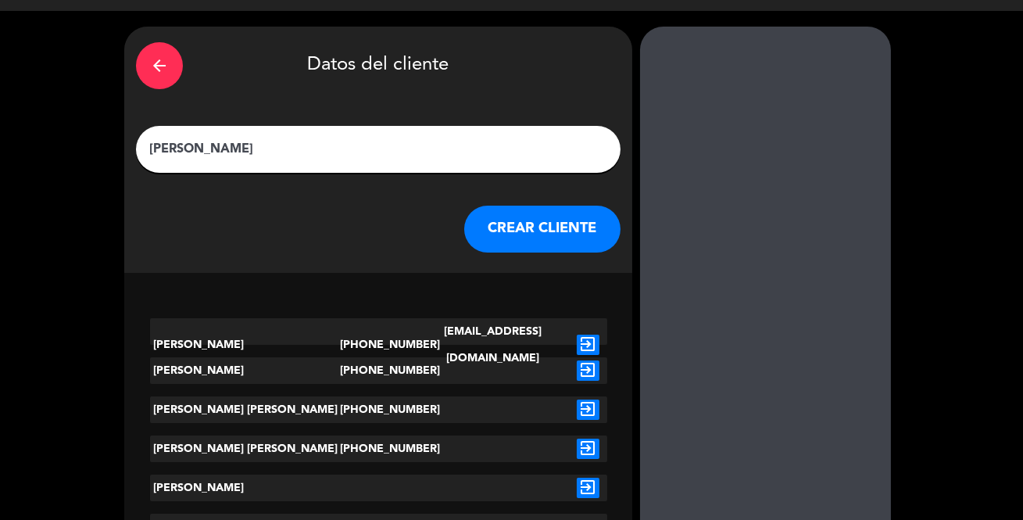
scroll to position [11, 0]
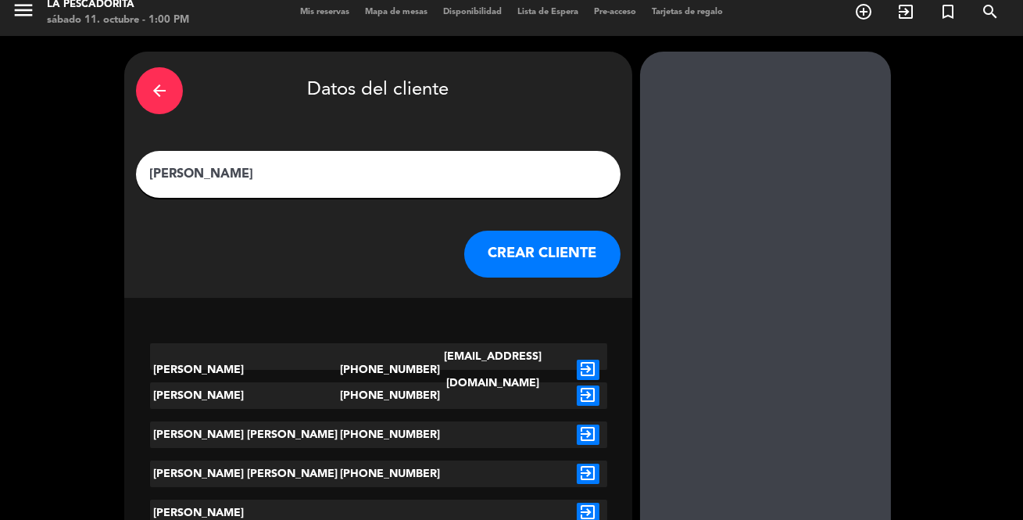
type input "[PERSON_NAME]"
click at [589, 431] on icon "exit_to_app" at bounding box center [588, 434] width 23 height 20
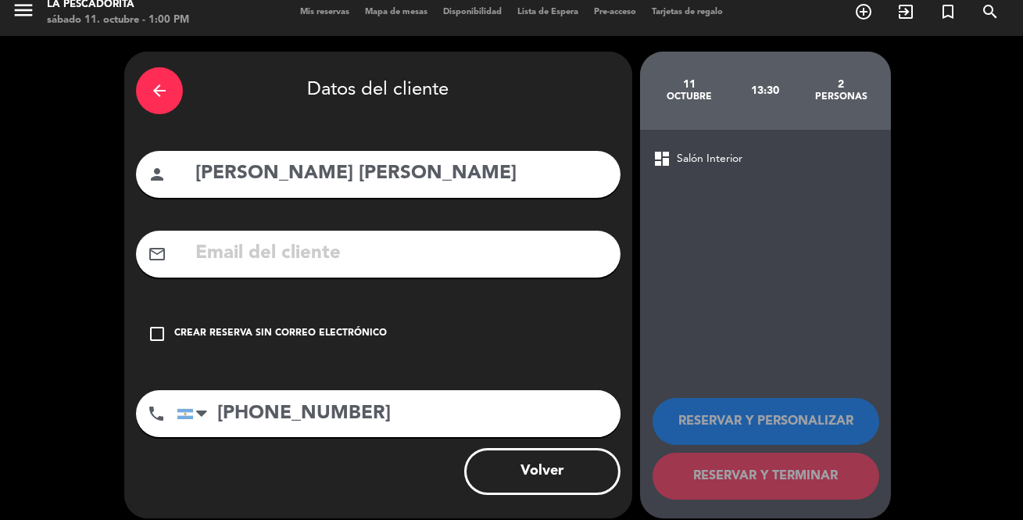
click at [159, 332] on icon "check_box_outline_blank" at bounding box center [157, 333] width 19 height 19
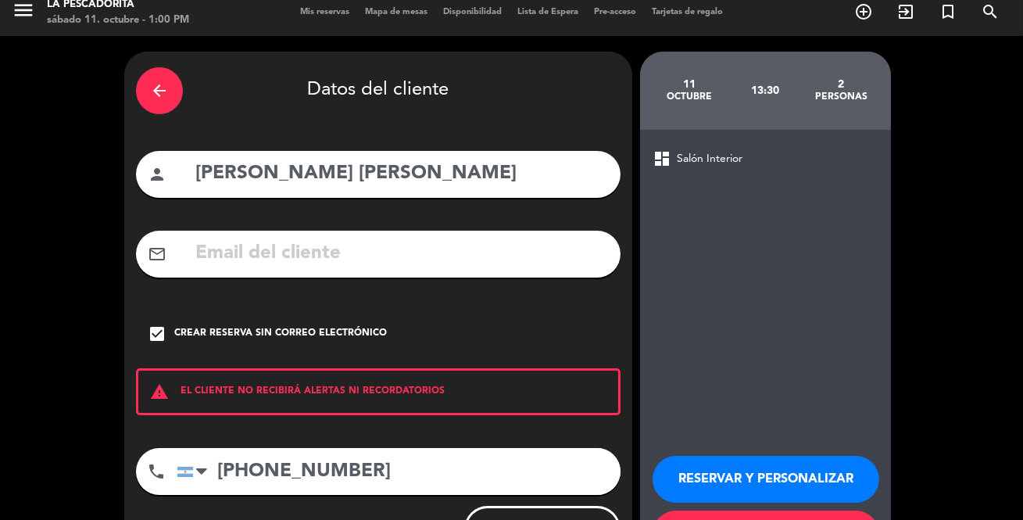
click at [763, 470] on button "RESERVAR Y PERSONALIZAR" at bounding box center [765, 478] width 227 height 47
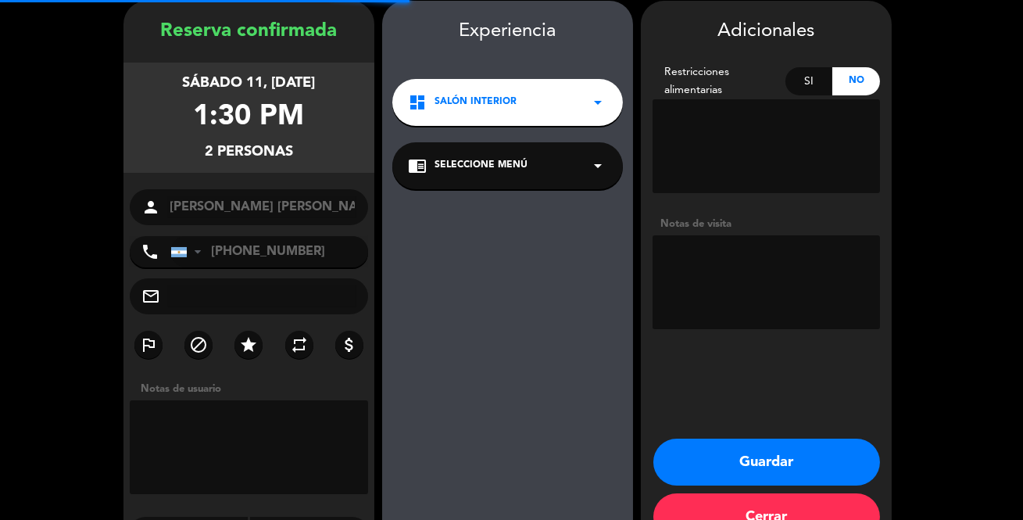
scroll to position [63, 0]
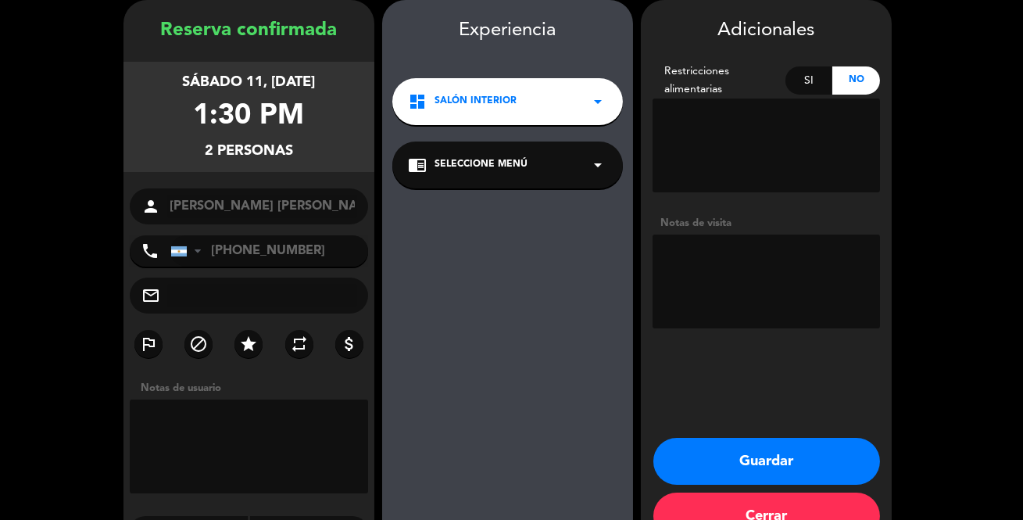
click at [716, 275] on textarea at bounding box center [765, 281] width 227 height 94
type textarea "VENTANA"
click at [769, 455] on button "Guardar" at bounding box center [766, 461] width 227 height 47
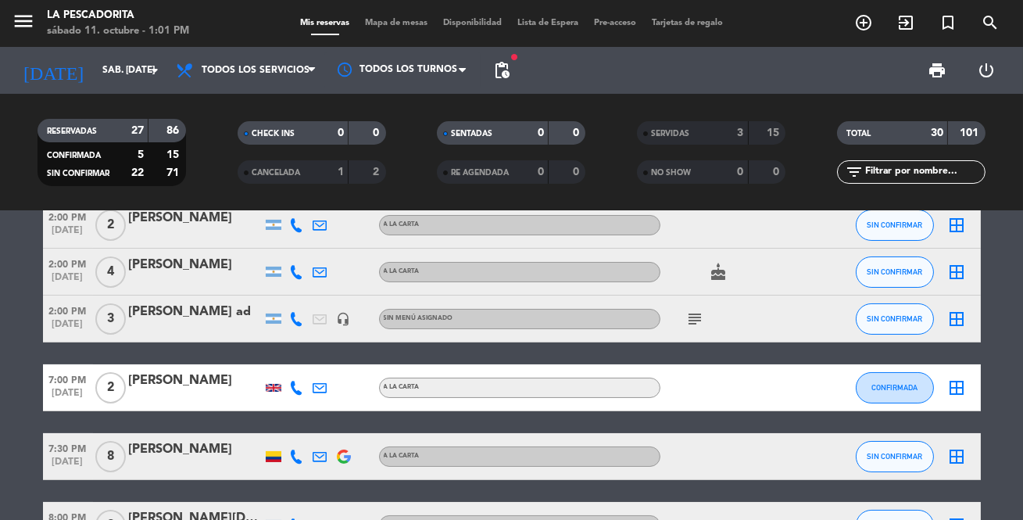
scroll to position [426, 0]
